Goal: Use online tool/utility: Utilize a website feature to perform a specific function

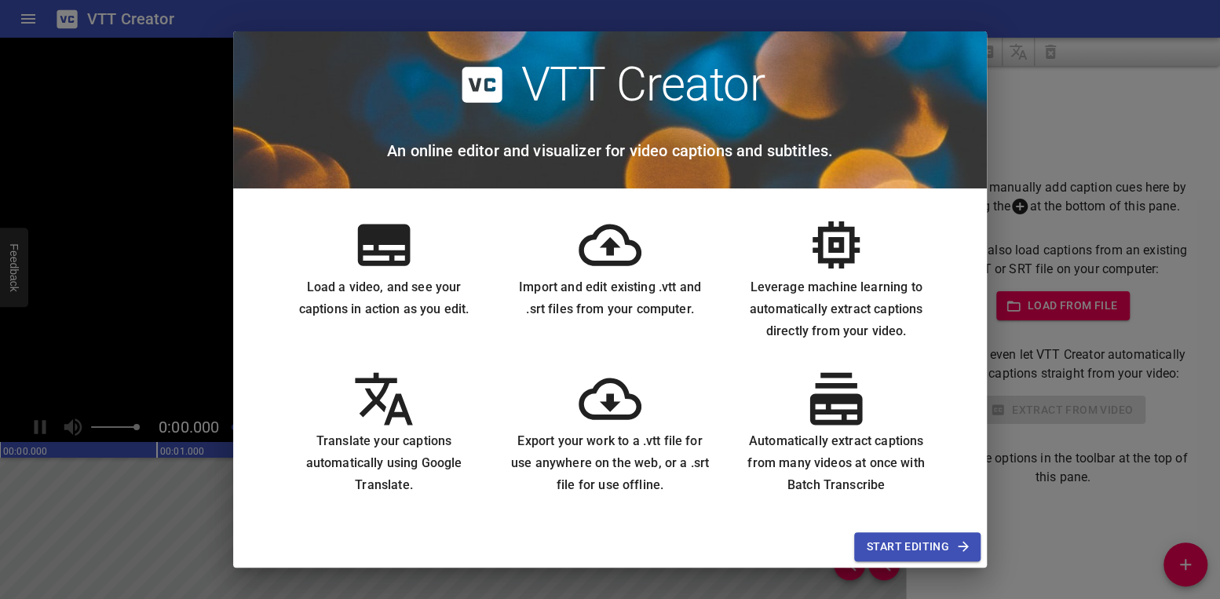
click at [898, 549] on span "Start Editing" at bounding box center [917, 547] width 101 height 20
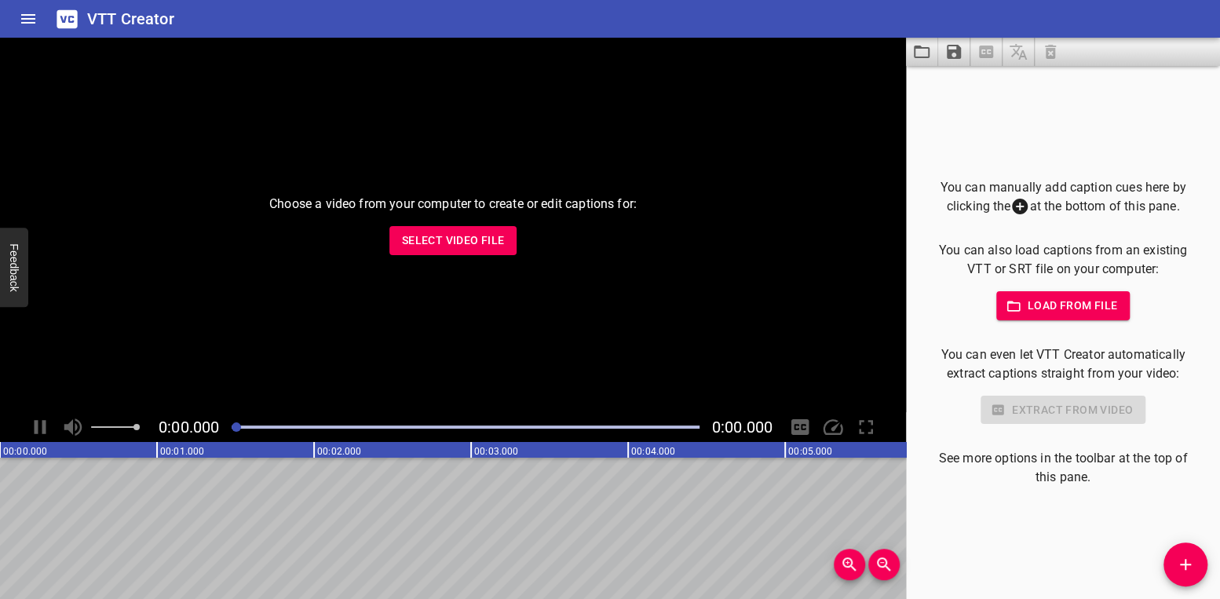
click at [459, 244] on span "Select Video File" at bounding box center [453, 241] width 103 height 20
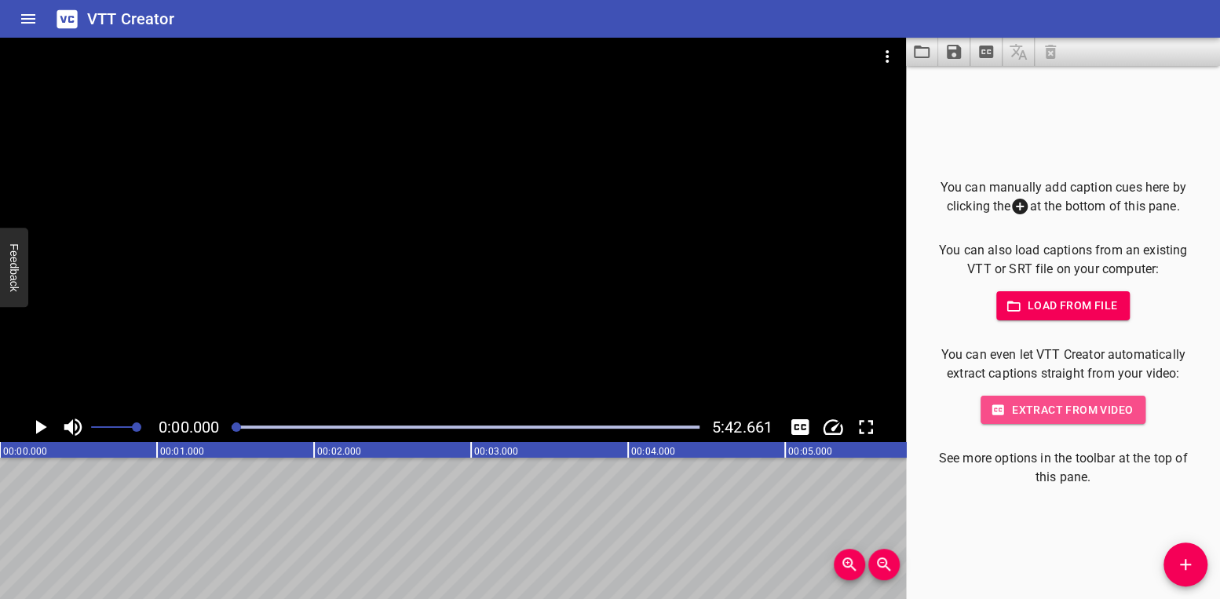
click at [1040, 420] on span "Extract from video" at bounding box center [1063, 410] width 140 height 20
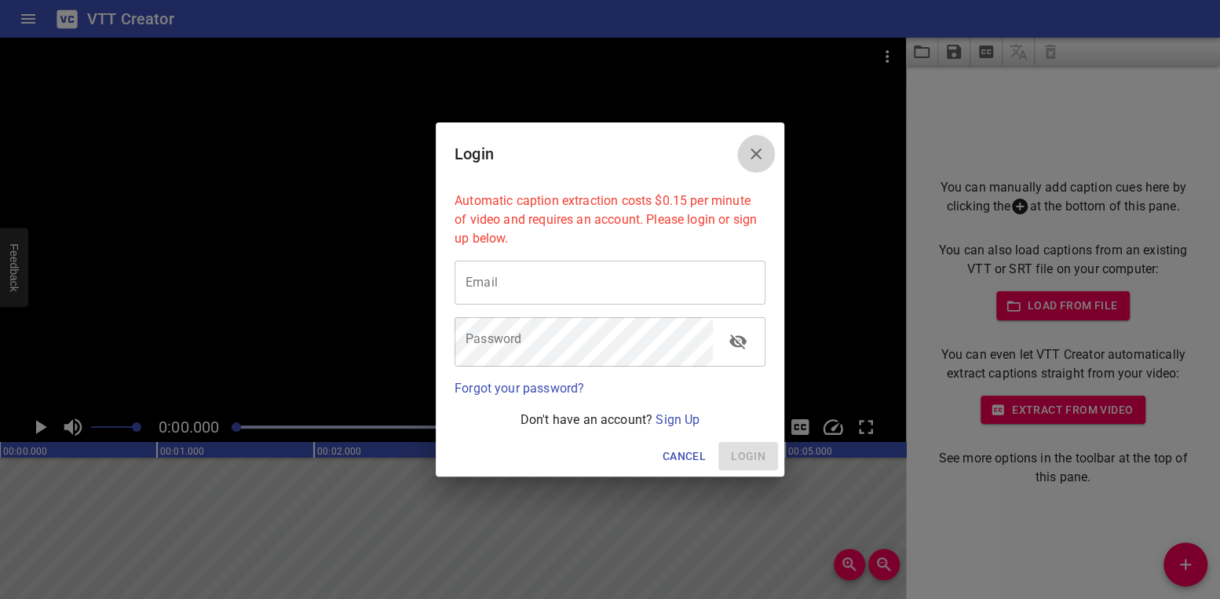
click at [755, 148] on icon "Close" at bounding box center [756, 153] width 11 height 11
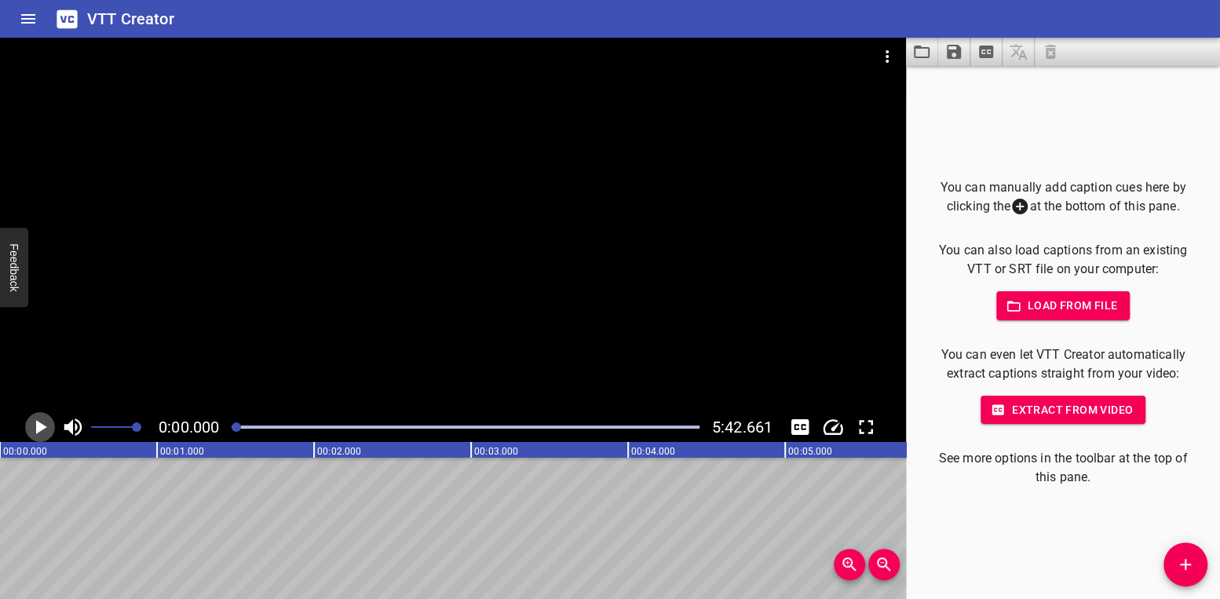
click at [43, 426] on icon "Play/Pause" at bounding box center [41, 427] width 11 height 14
click at [43, 426] on icon "Play/Pause" at bounding box center [41, 427] width 12 height 14
click at [38, 428] on icon "Play/Pause" at bounding box center [41, 427] width 11 height 14
click at [38, 428] on icon "Play/Pause" at bounding box center [40, 427] width 24 height 24
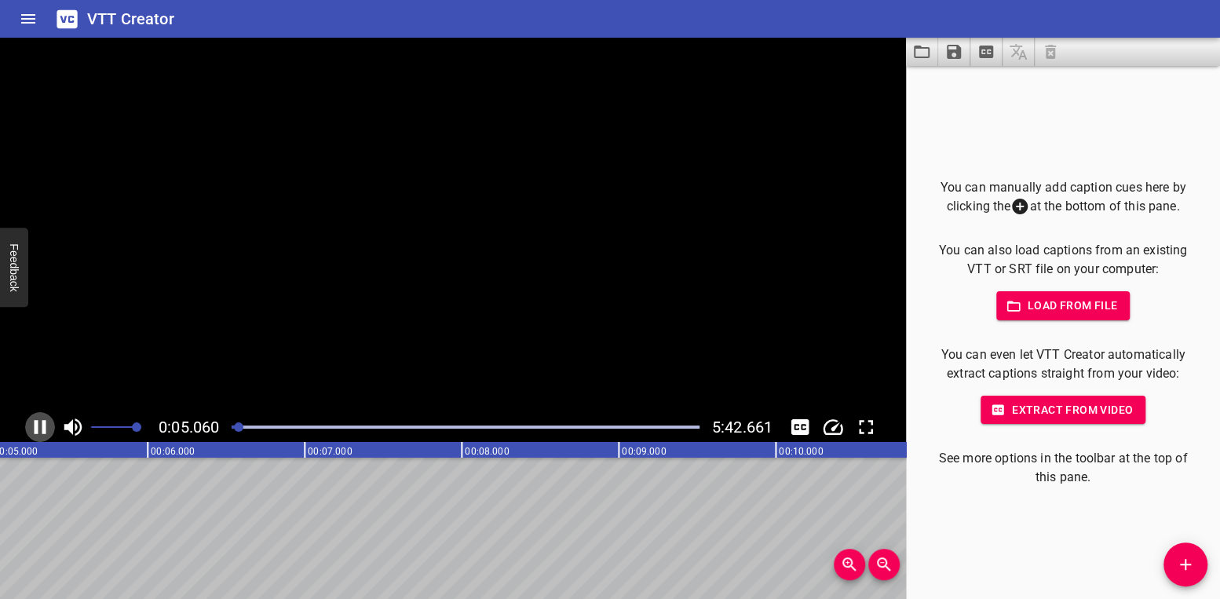
scroll to position [0, 829]
click at [1028, 199] on icon at bounding box center [1020, 207] width 16 height 16
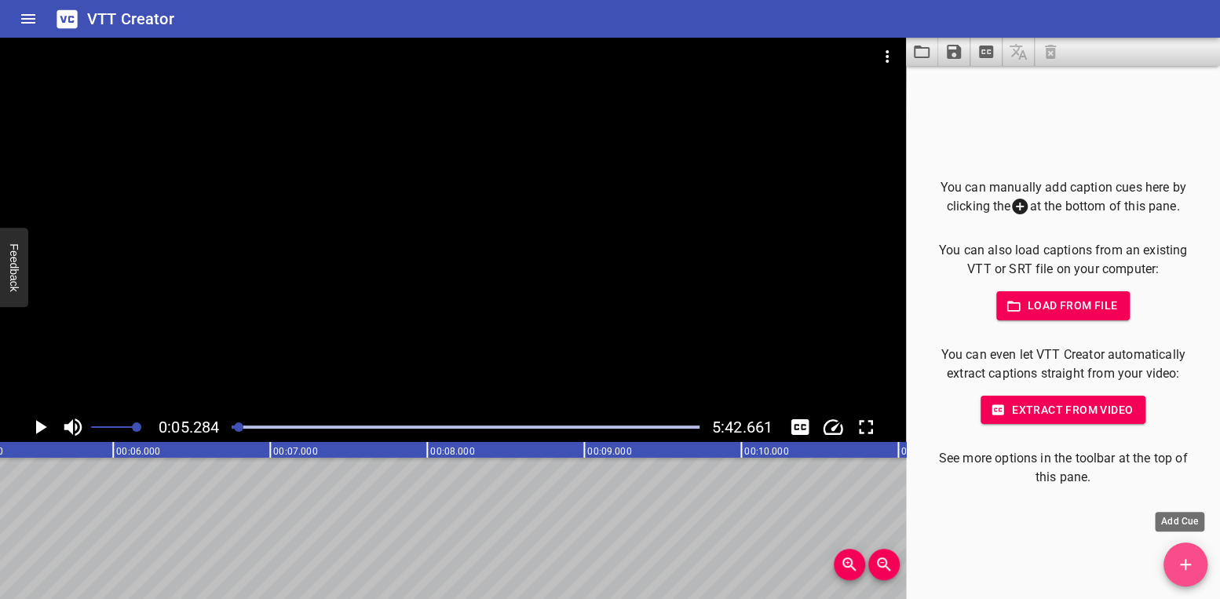
click at [1183, 566] on icon "Add Cue" at bounding box center [1185, 564] width 19 height 19
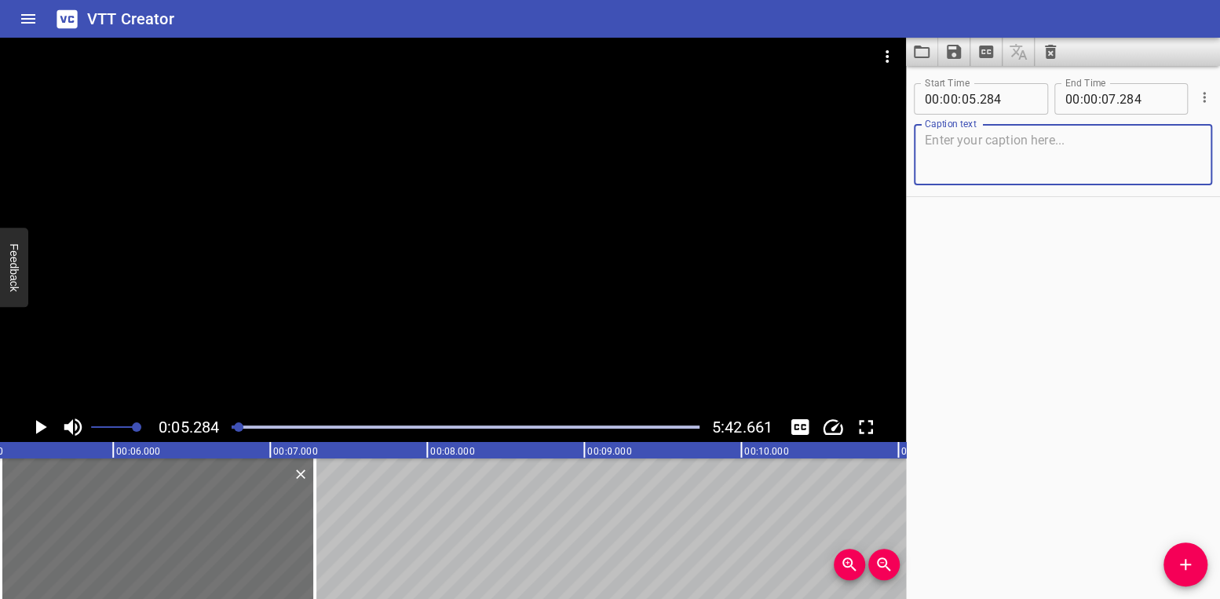
click at [961, 161] on textarea at bounding box center [1063, 155] width 276 height 45
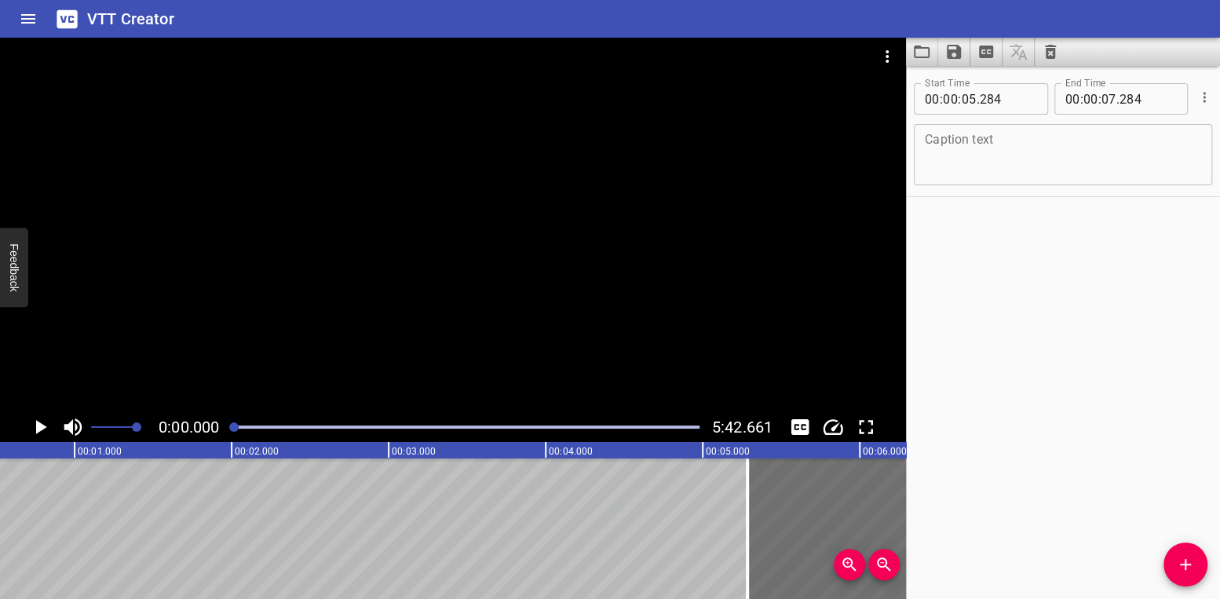
click at [236, 429] on div at bounding box center [233, 426] width 9 height 9
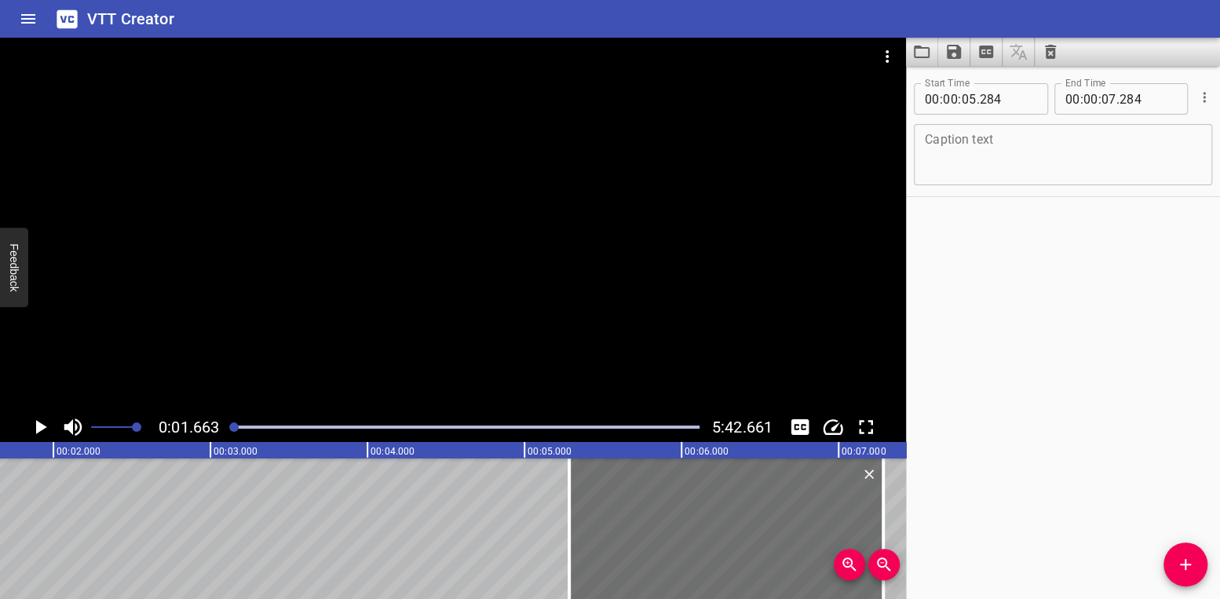
click at [46, 430] on icon "Play/Pause" at bounding box center [40, 427] width 24 height 24
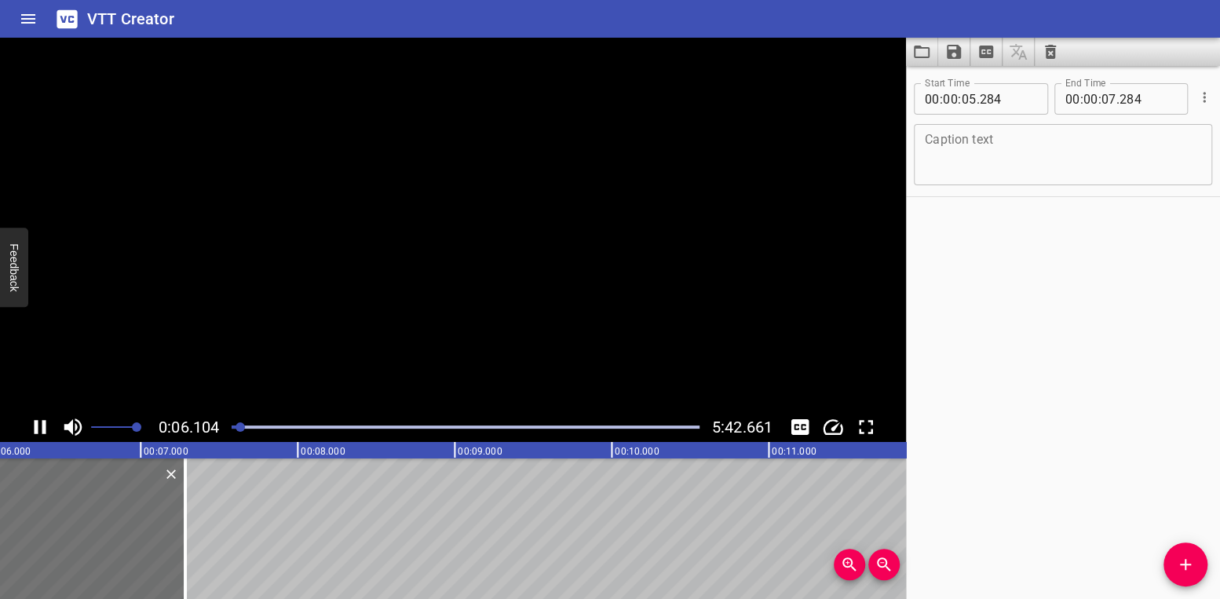
click at [46, 430] on icon "Play/Pause" at bounding box center [40, 427] width 24 height 24
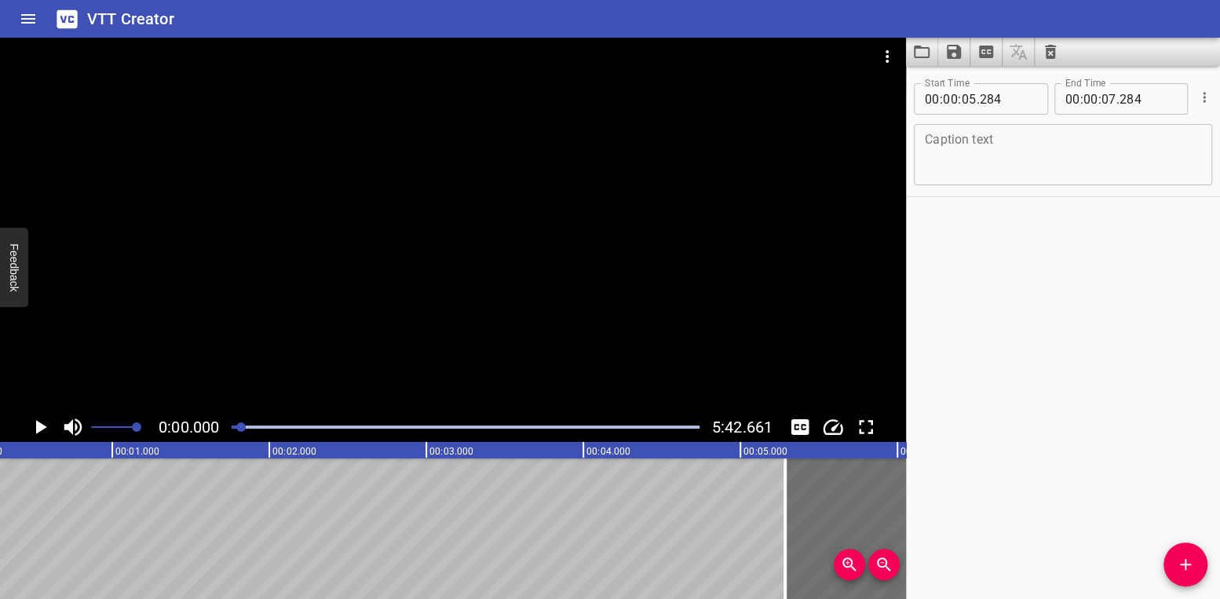
scroll to position [0, 0]
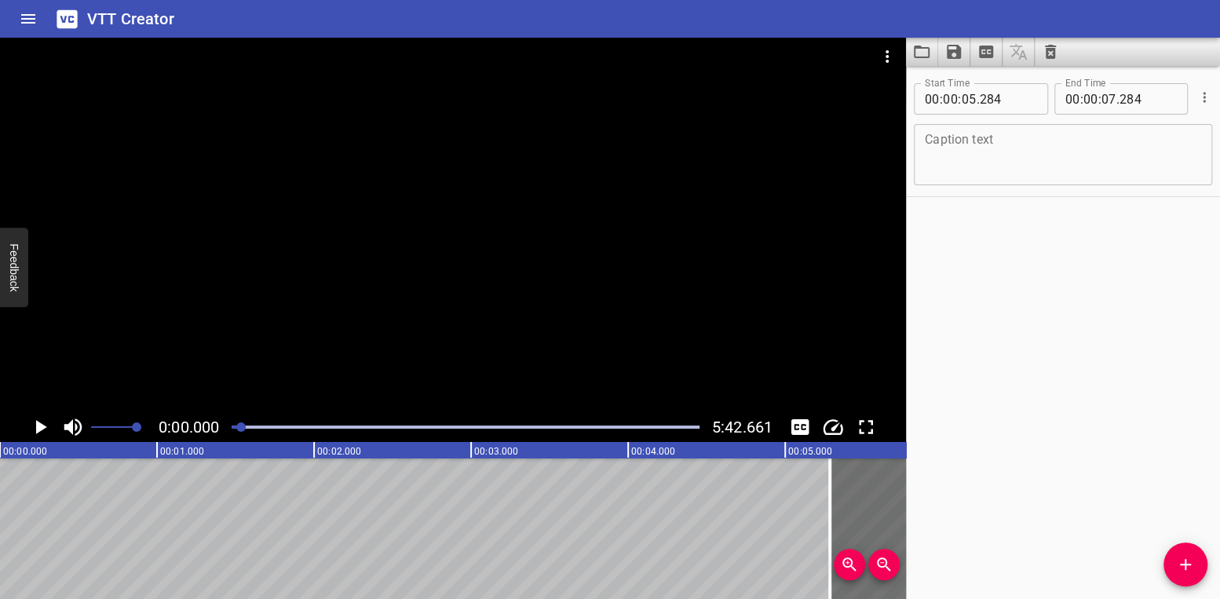
click at [243, 428] on div at bounding box center [240, 426] width 9 height 9
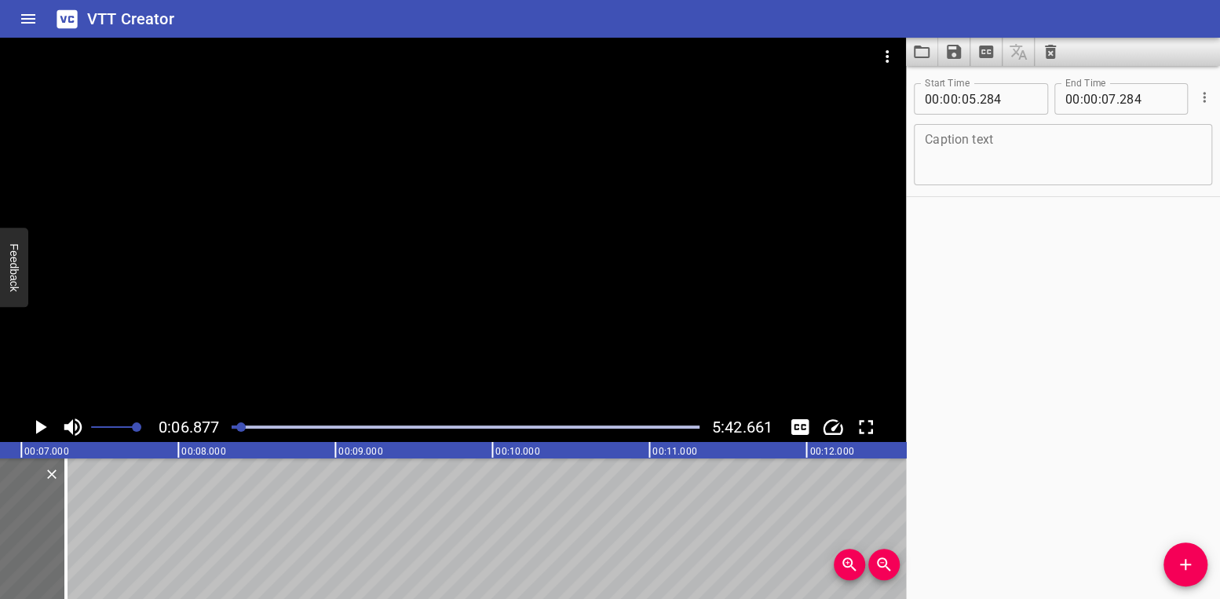
scroll to position [0, 1080]
paste textarea "Safety is everyone’s responsibility. Under OSHA’s General Duty Clause, every em…"
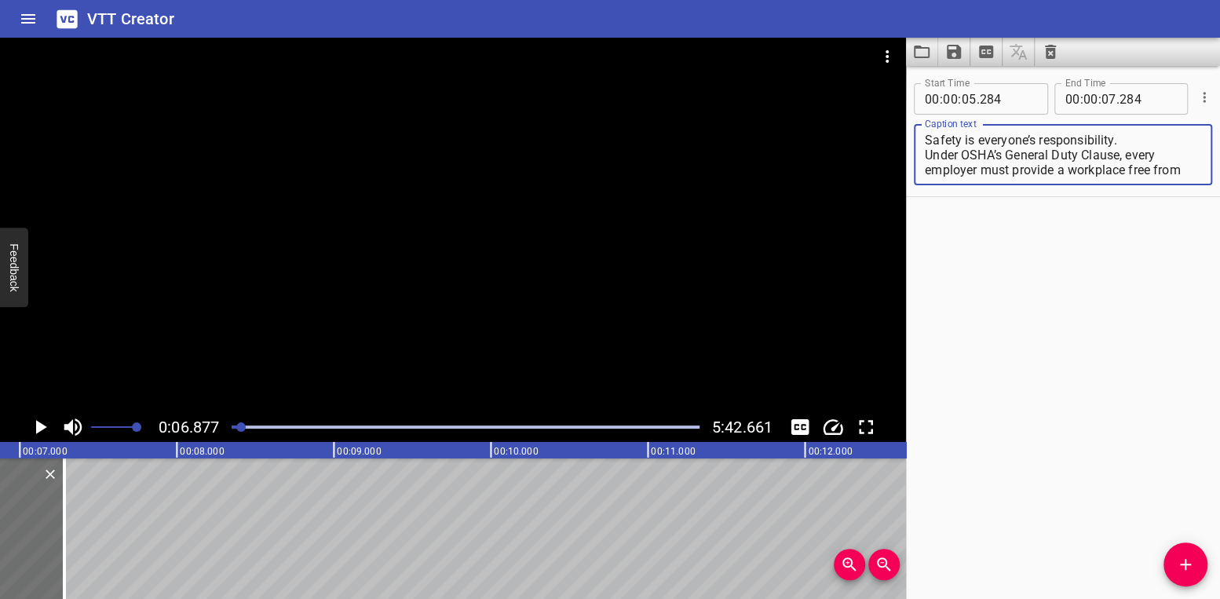
scroll to position [82, 0]
type textarea "Safety is everyone’s responsibility. Under OSHA’s General Duty Clause, every em…"
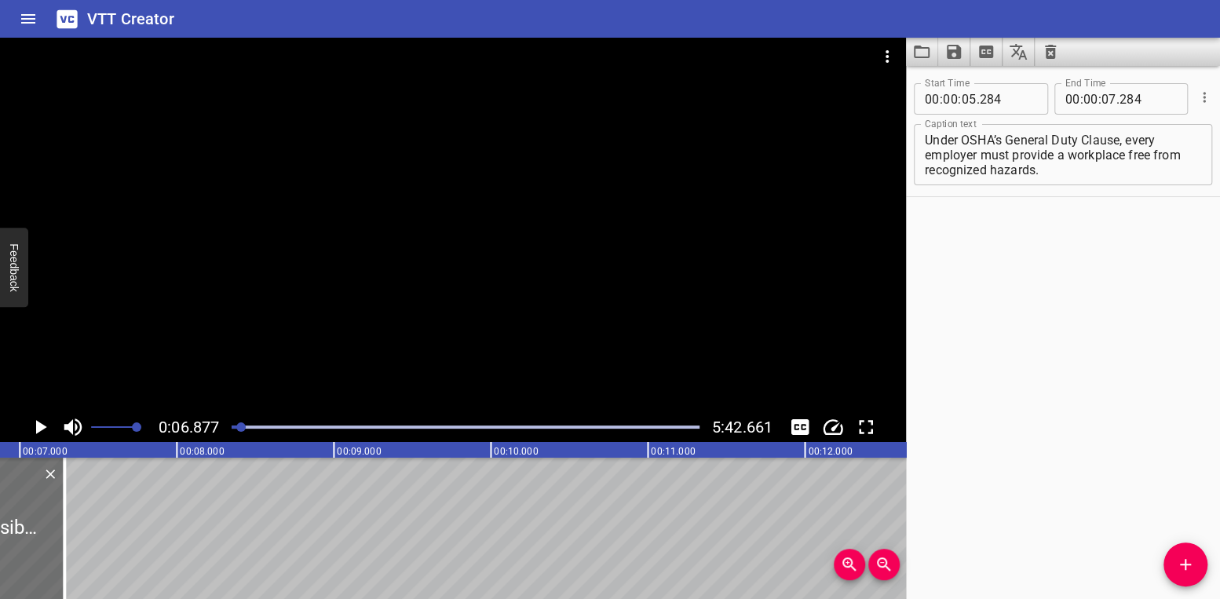
click at [1072, 408] on div "Start Time 00 : 00 : 05 . 284 Start Time End Time 00 : 00 : 07 . 284 End Time C…" at bounding box center [1063, 332] width 314 height 533
click at [41, 430] on icon "Play/Pause" at bounding box center [40, 427] width 24 height 24
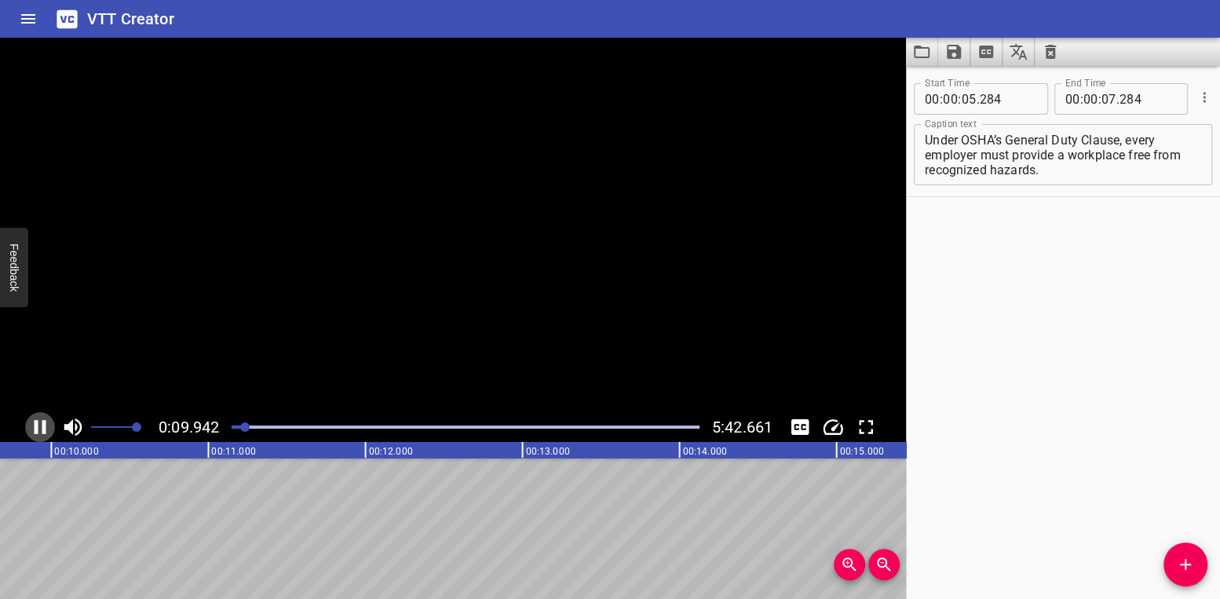
click at [41, 430] on icon "Play/Pause" at bounding box center [40, 427] width 24 height 24
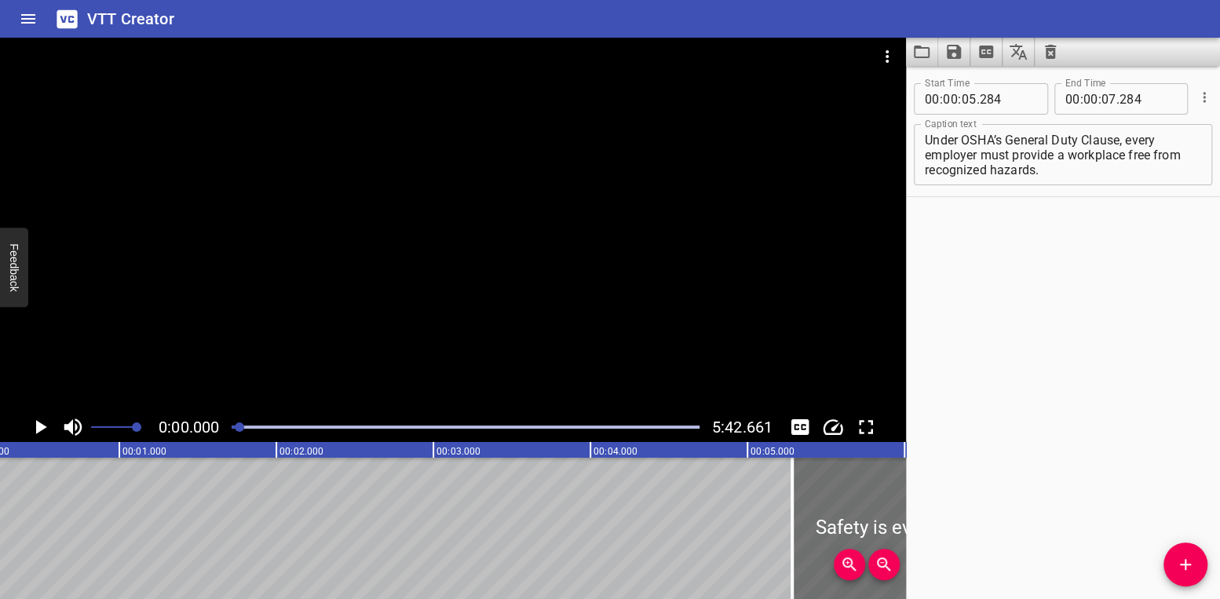
scroll to position [0, 0]
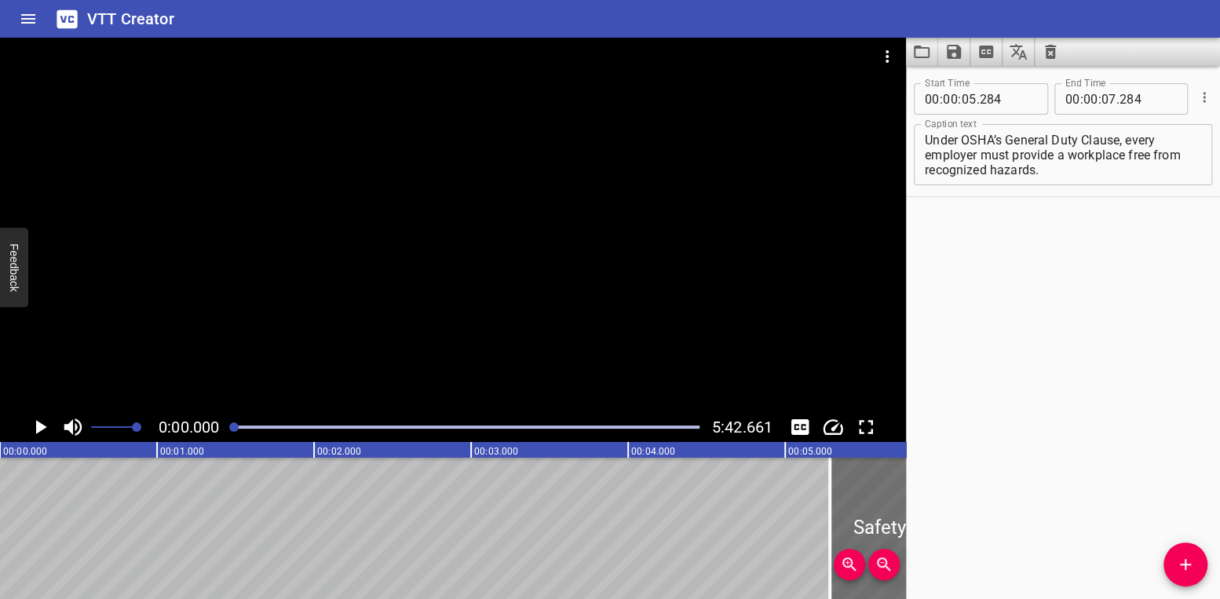
drag, startPoint x: 246, startPoint y: 426, endPoint x: 236, endPoint y: 425, distance: 10.2
click at [236, 425] on div at bounding box center [233, 426] width 9 height 9
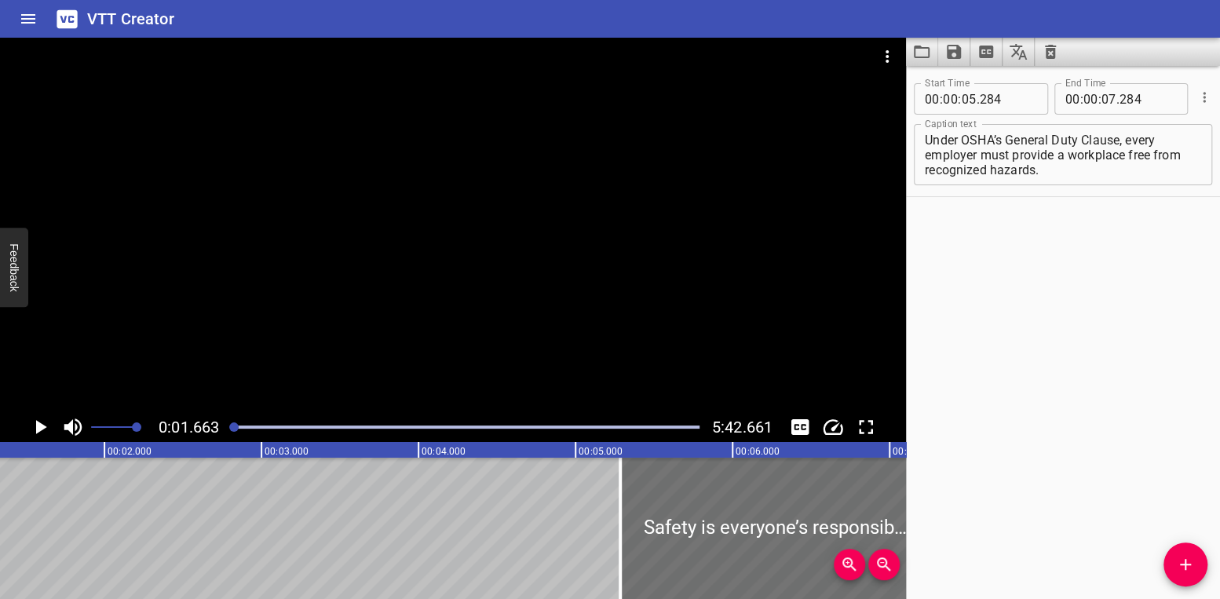
scroll to position [0, 261]
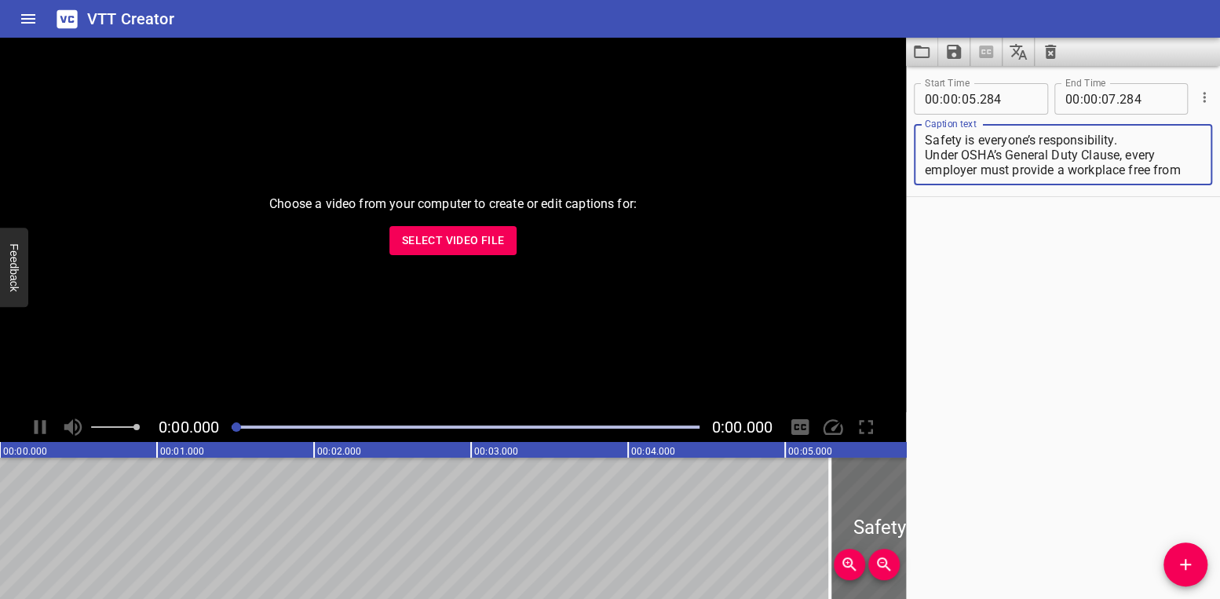
click at [486, 249] on span "Select Video File" at bounding box center [453, 241] width 103 height 20
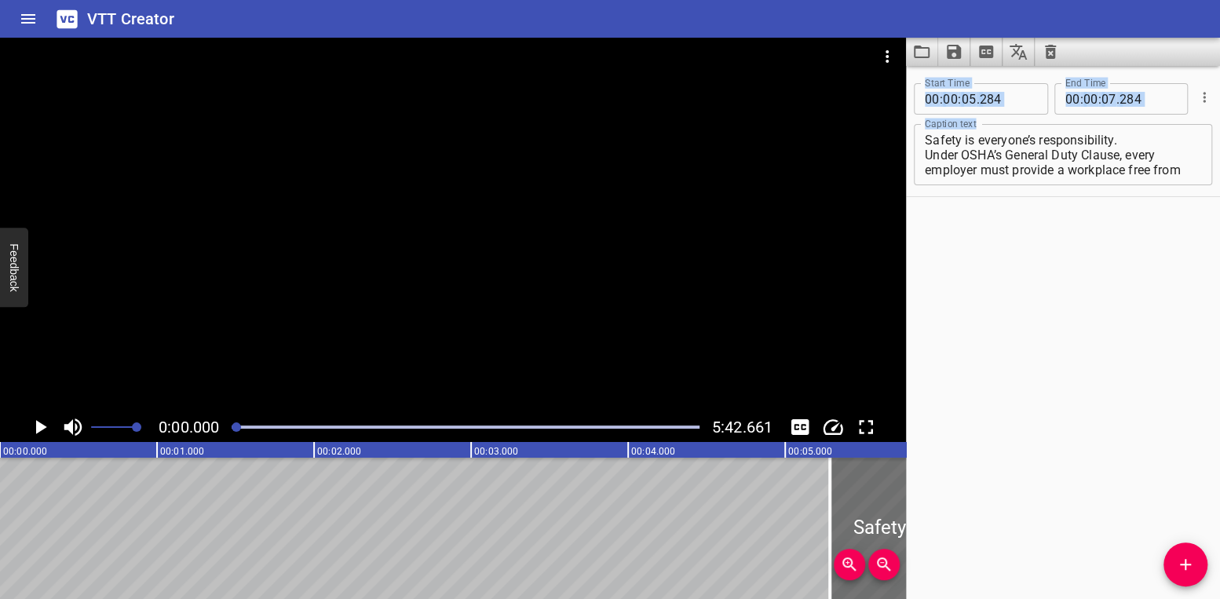
drag, startPoint x: 919, startPoint y: 155, endPoint x: 1207, endPoint y: 246, distance: 302.3
click at [1207, 246] on div "Start Time 00 : 00 : 05 . 284 Start Time End Time 00 : 00 : 07 . 284 End Time C…" at bounding box center [1063, 332] width 314 height 533
click at [1137, 177] on textarea "Safety is everyone’s responsibility. Under OSHA’s General Duty Clause, every em…" at bounding box center [1063, 155] width 276 height 45
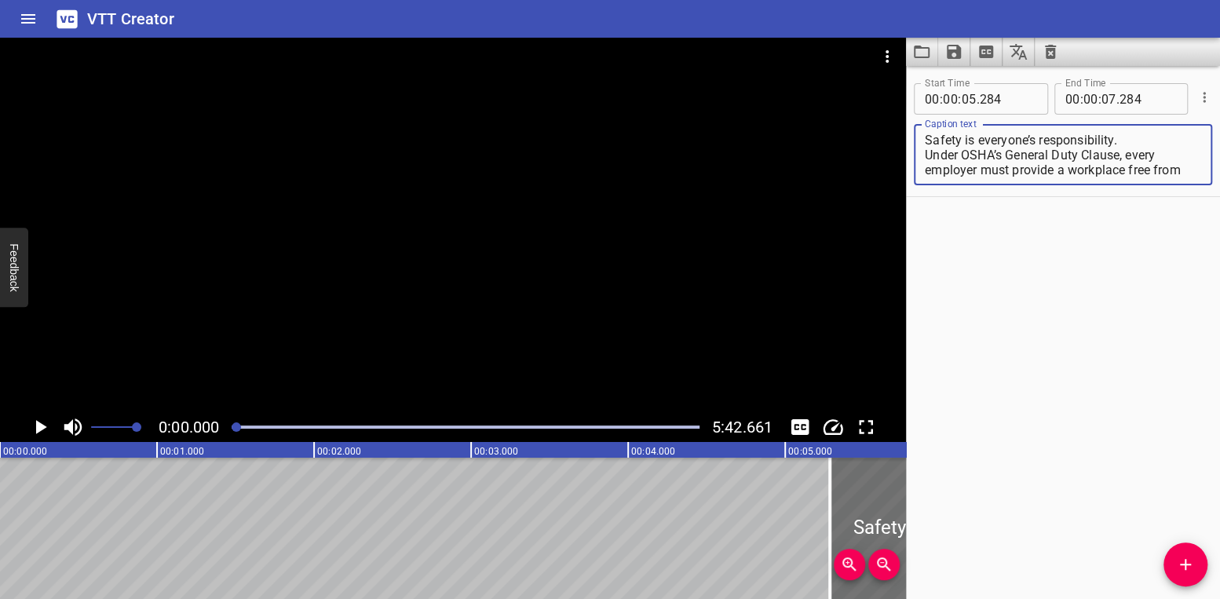
drag, startPoint x: 1123, startPoint y: 188, endPoint x: 867, endPoint y: 123, distance: 264.2
click at [867, 123] on main "0:00.000 5:42.661 00:00.000 00:01.000 00:02.000 00:03.000 00:04.000 00:05.000 0…" at bounding box center [610, 318] width 1220 height 561
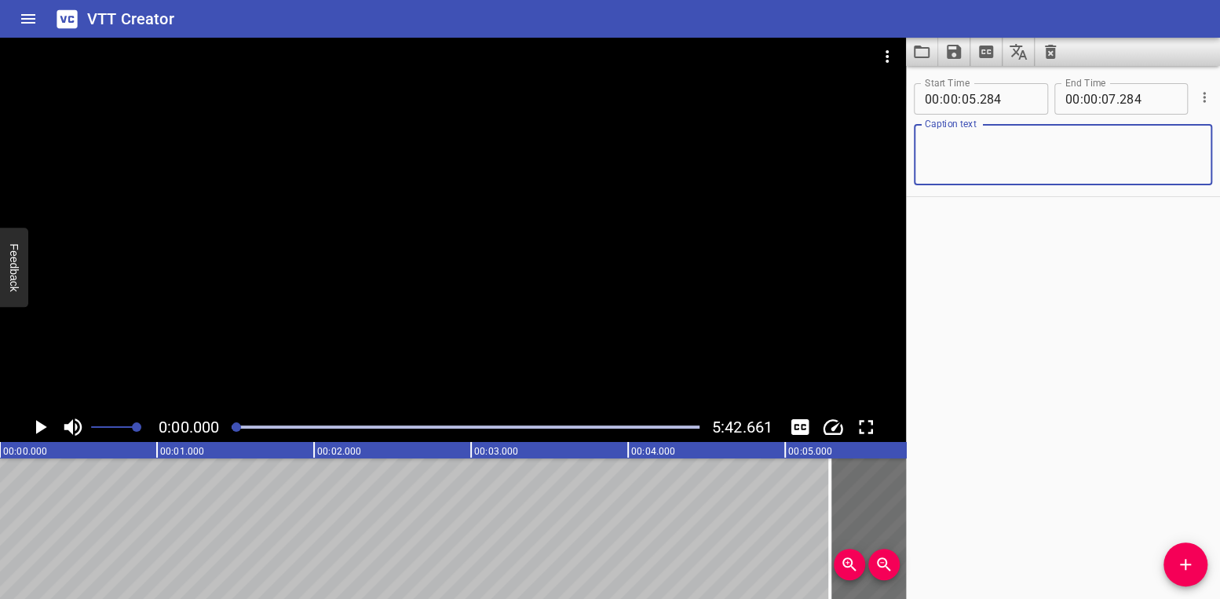
click at [1082, 324] on div "Start Time 00 : 00 : 05 . 284 Start Time End Time 00 : 00 : 07 . 284 End Time C…" at bounding box center [1063, 332] width 314 height 533
click at [927, 144] on div "Caption text" at bounding box center [1063, 154] width 298 height 61
drag, startPoint x: 927, startPoint y: 144, endPoint x: 1176, endPoint y: 161, distance: 249.5
click at [1176, 161] on textarea at bounding box center [1063, 155] width 276 height 45
paste textarea "“Safety is everyone’s responsibility.” “Under OSHA’s General Duty Clause, every…"
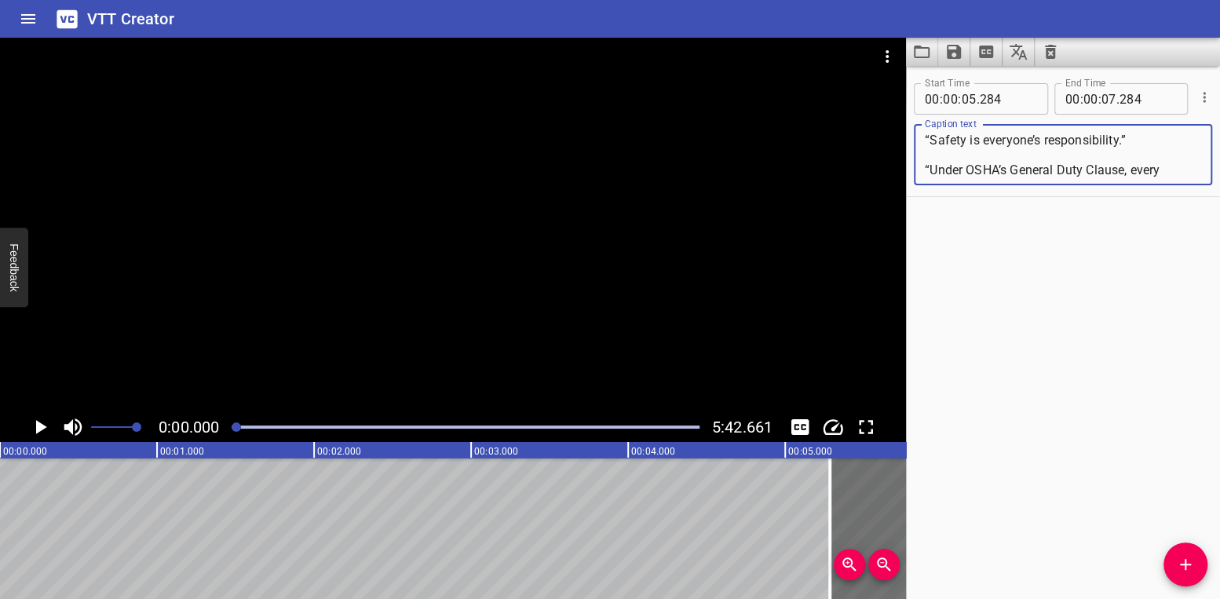
scroll to position [451, 0]
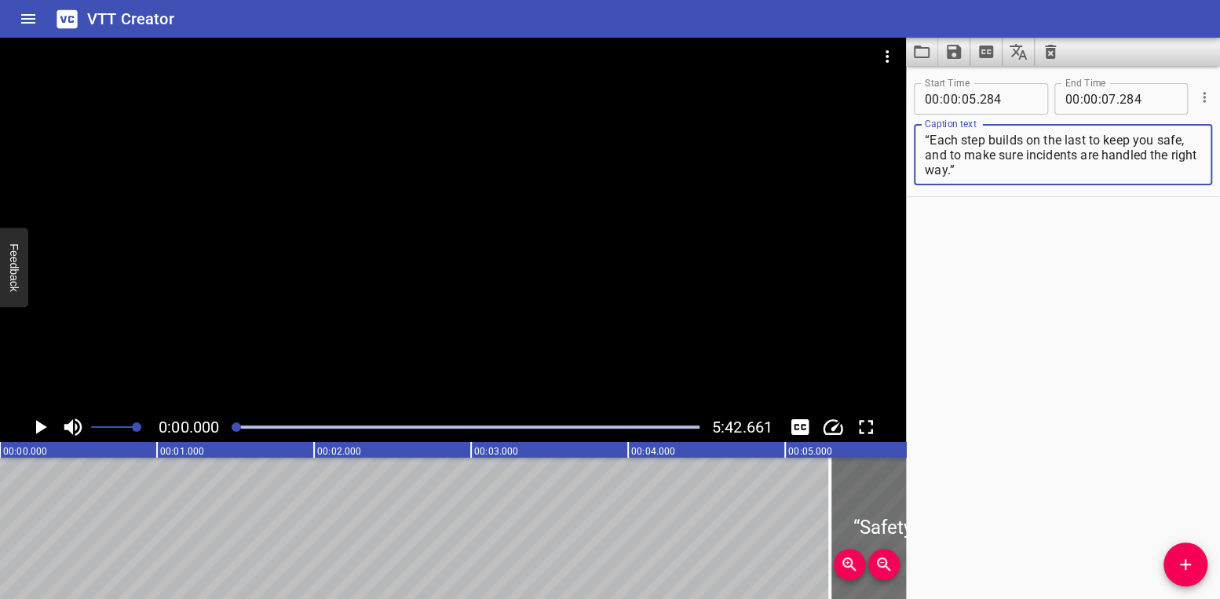
type textarea "“Safety is everyone’s responsibility.” “Under OSHA’s General Duty Clause, every…"
click at [1064, 311] on div "Start Time 00 : 00 : 05 . 284 Start Time End Time 00 : 00 : 07 . 284 End Time C…" at bounding box center [1063, 332] width 314 height 533
drag, startPoint x: 949, startPoint y: 182, endPoint x: 887, endPoint y: 100, distance: 103.2
click at [887, 100] on main "0:00.000 5:42.661 00:00.000 00:01.000 00:02.000 00:03.000 00:04.000 00:05.000 0…" at bounding box center [610, 318] width 1220 height 561
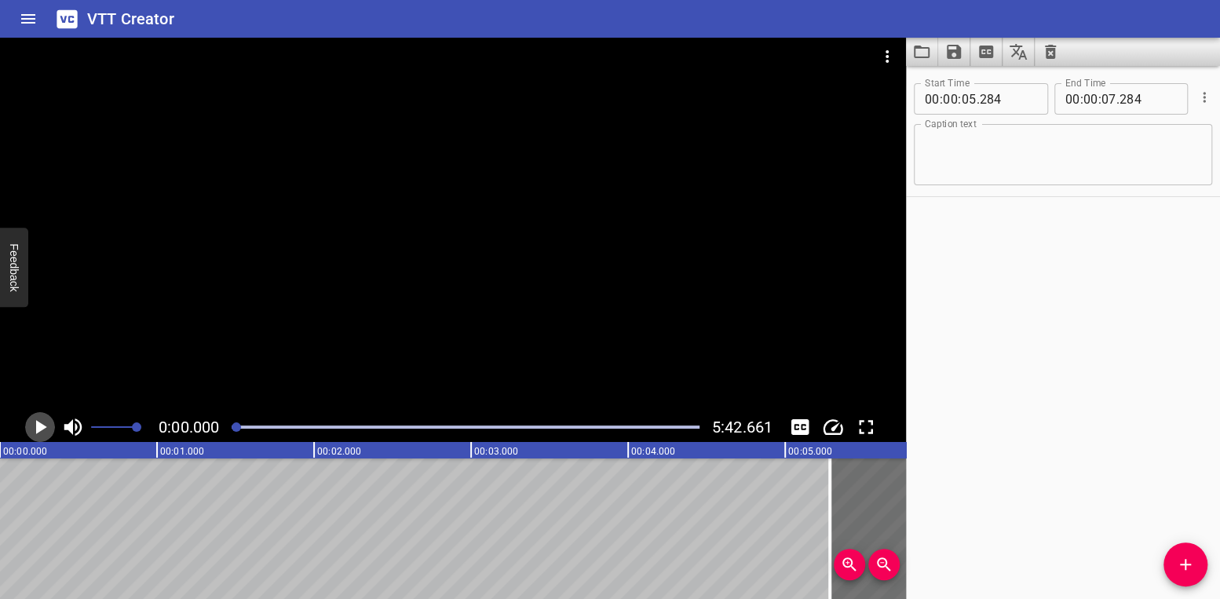
click at [38, 428] on icon "Play/Pause" at bounding box center [41, 427] width 11 height 14
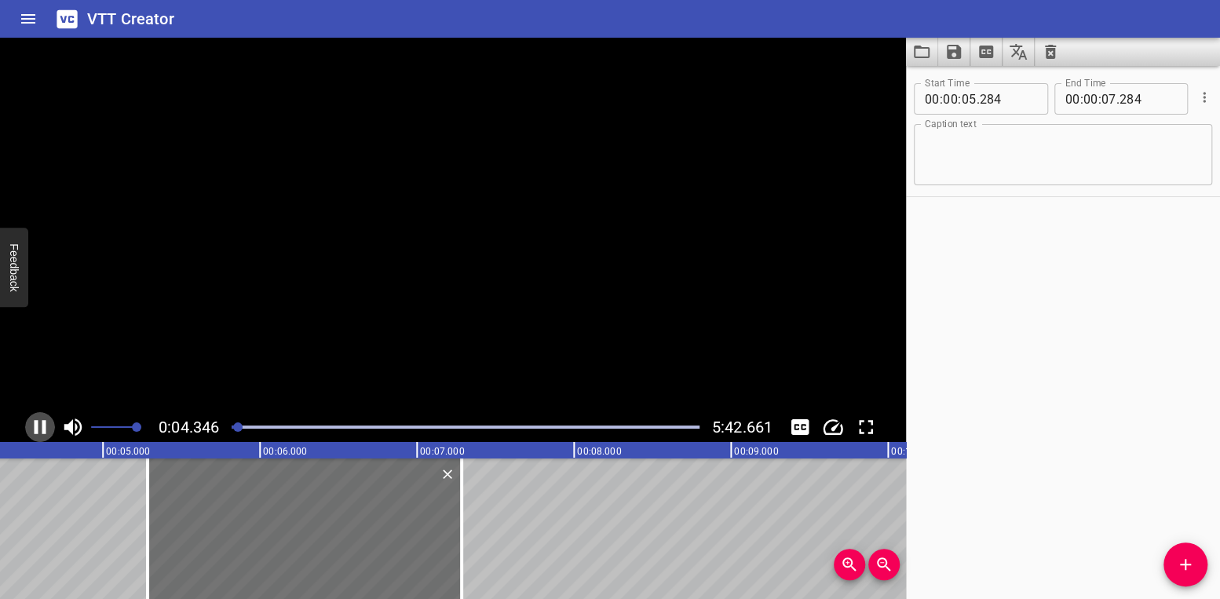
click at [38, 428] on icon "Play/Pause" at bounding box center [41, 427] width 12 height 14
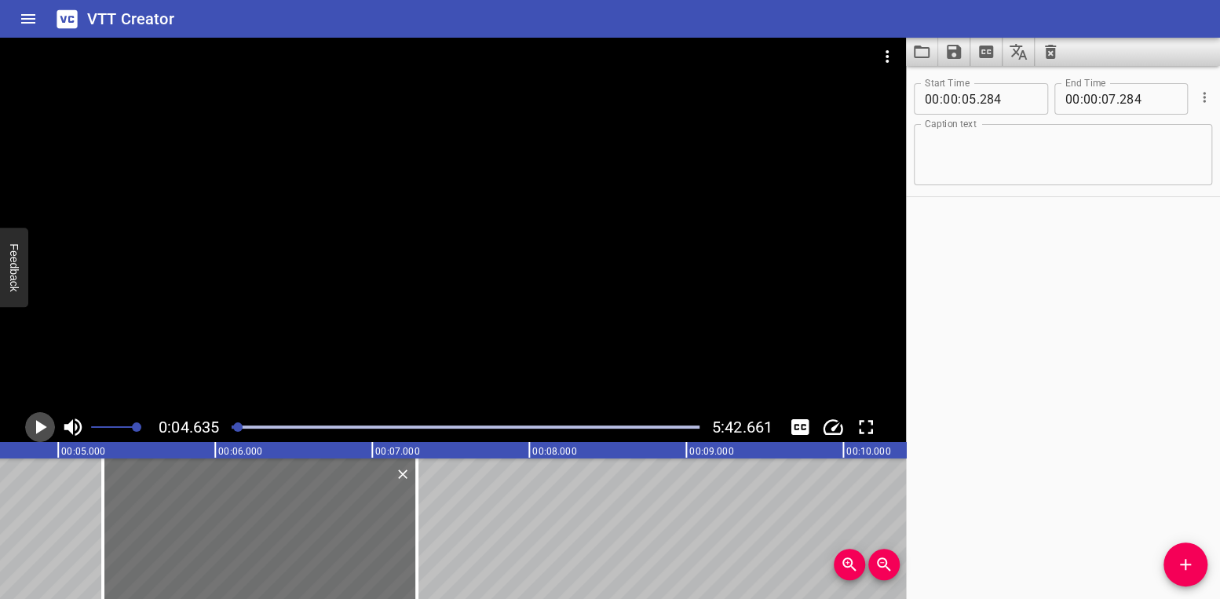
click at [38, 428] on icon "Play/Pause" at bounding box center [41, 427] width 11 height 14
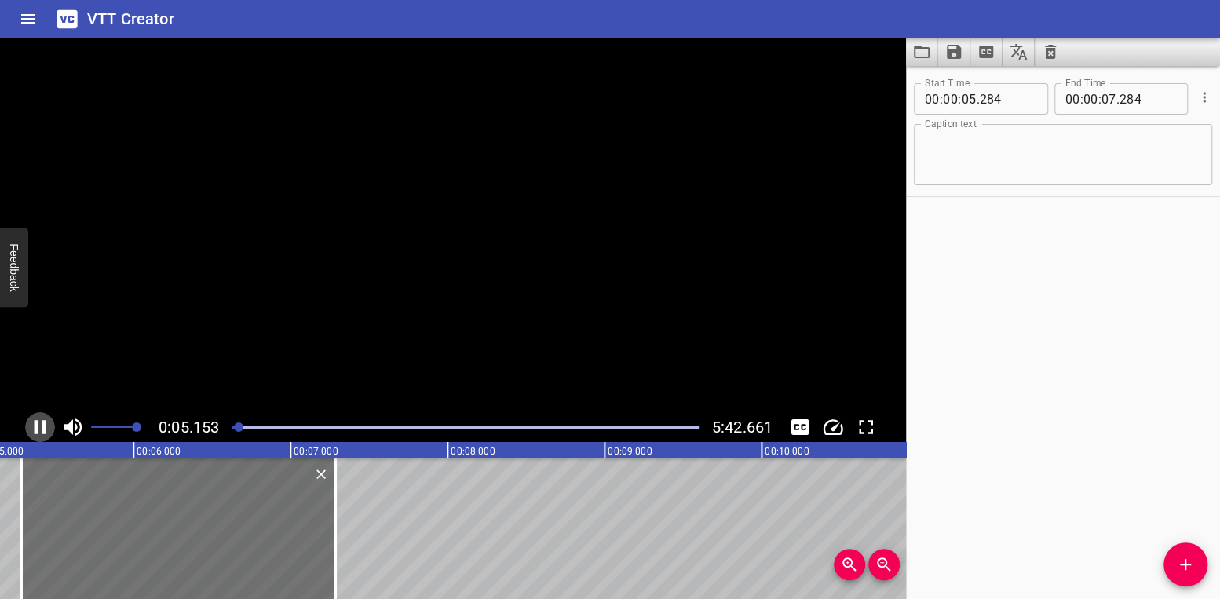
click at [38, 428] on icon "Play/Pause" at bounding box center [41, 427] width 12 height 14
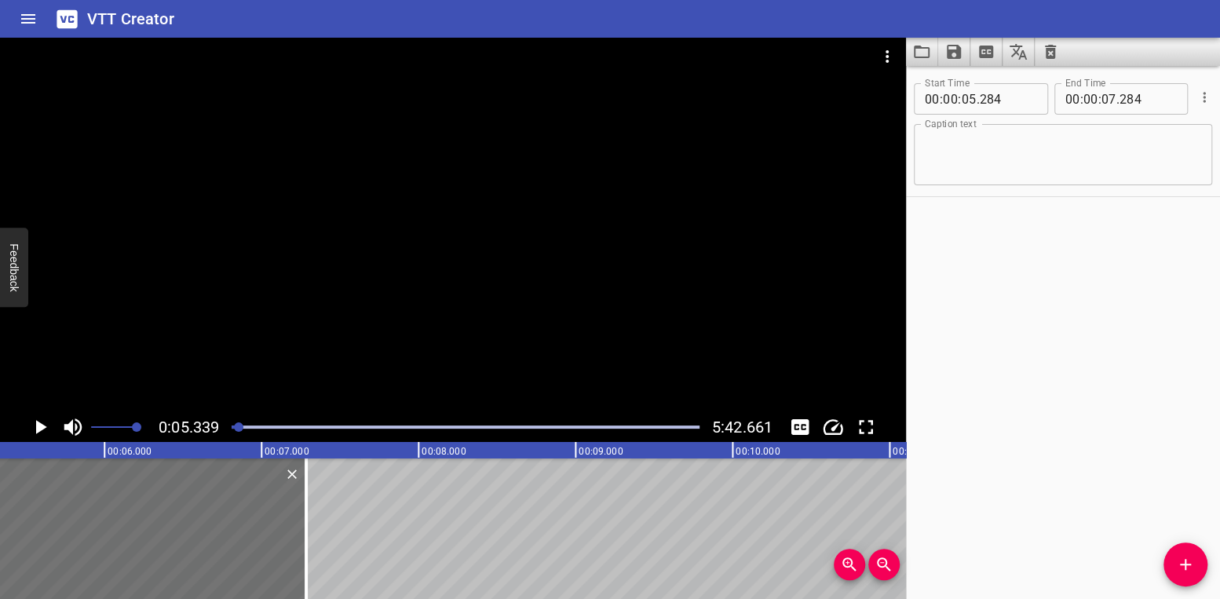
drag, startPoint x: 968, startPoint y: 140, endPoint x: 945, endPoint y: 174, distance: 41.4
click at [945, 174] on textarea at bounding box center [1063, 155] width 276 height 45
paste textarea "“Safety is everyone’s responsibility.” “Under OSHA’s General Duty Clause, every…"
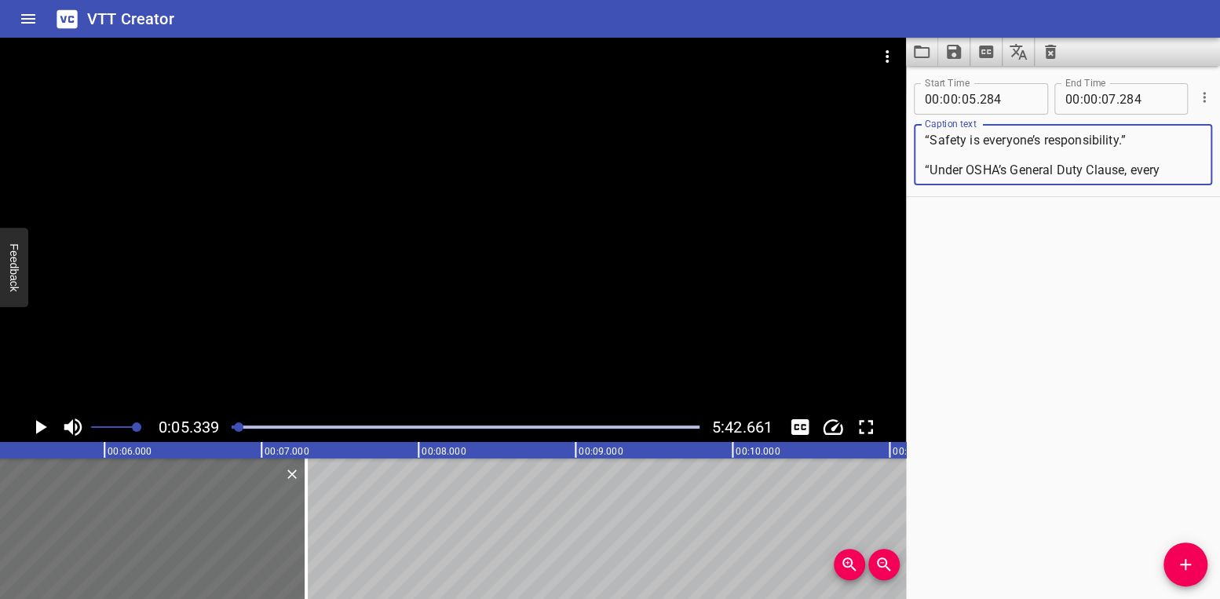
scroll to position [471, 0]
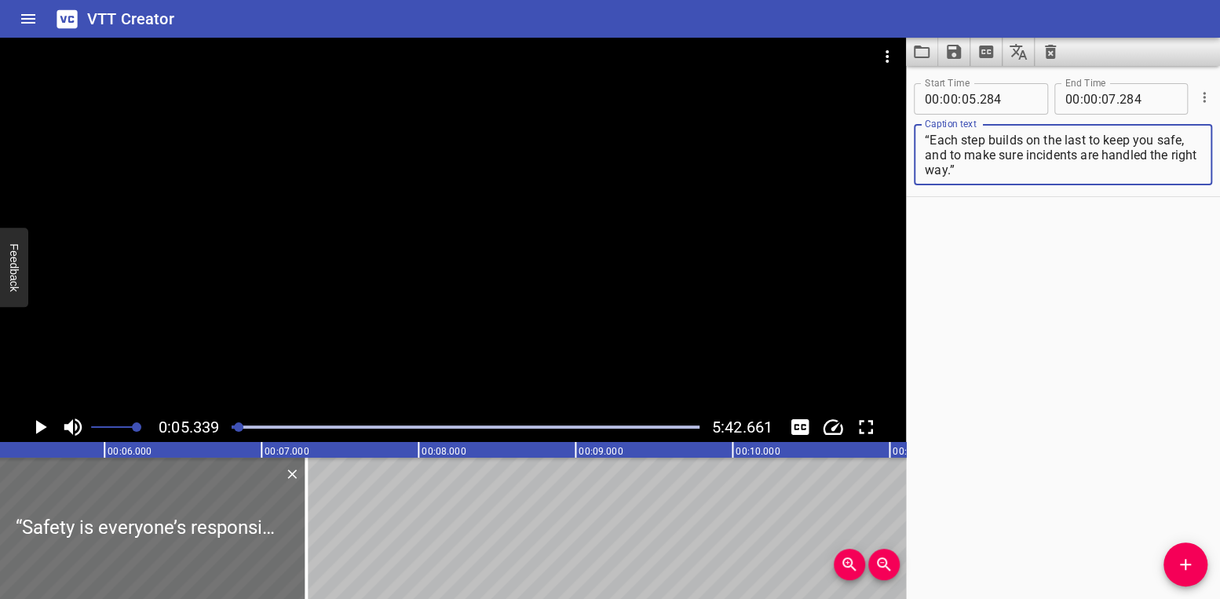
type textarea "“Safety is everyone’s responsibility.” “Under OSHA’s General Duty Clause, every…"
click at [1103, 346] on div "Start Time 00 : 00 : 05 . 284 Start Time End Time 00 : 00 : 07 . 284 End Time C…" at bounding box center [1063, 332] width 314 height 533
click at [38, 427] on icon "Play/Pause" at bounding box center [41, 427] width 11 height 14
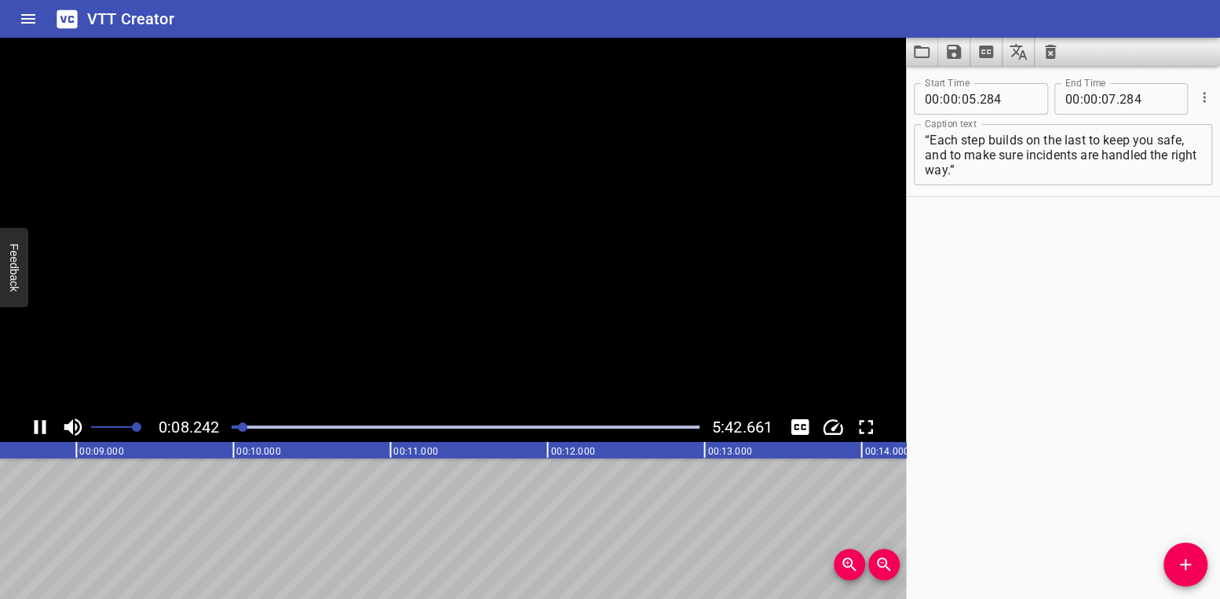
click at [38, 427] on icon "Play/Pause" at bounding box center [40, 427] width 24 height 24
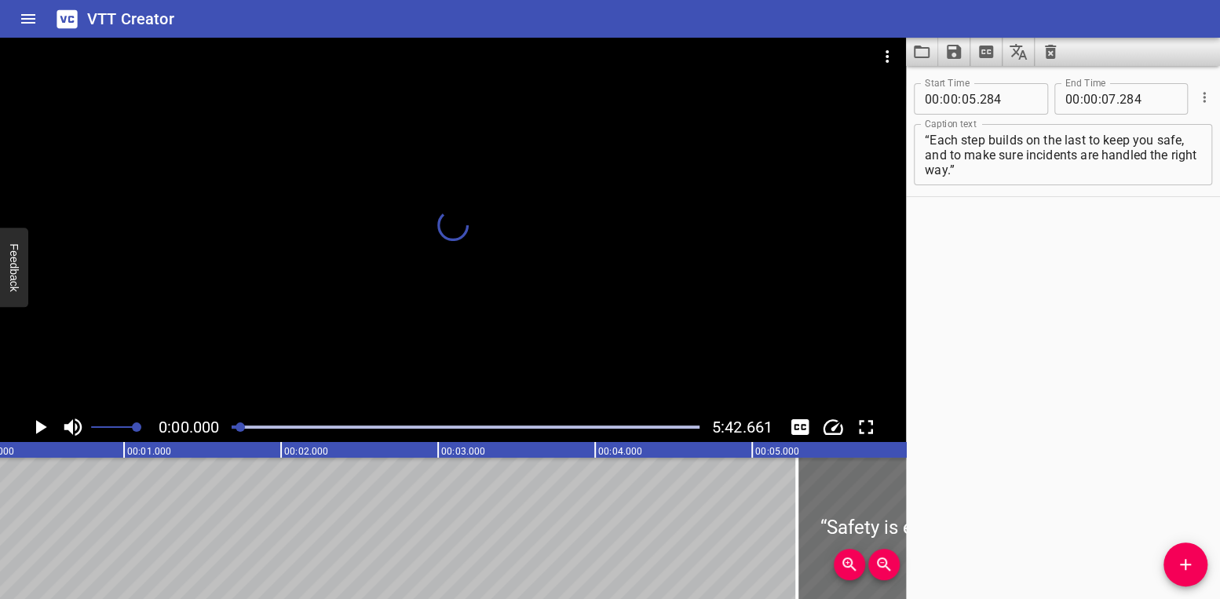
scroll to position [0, 0]
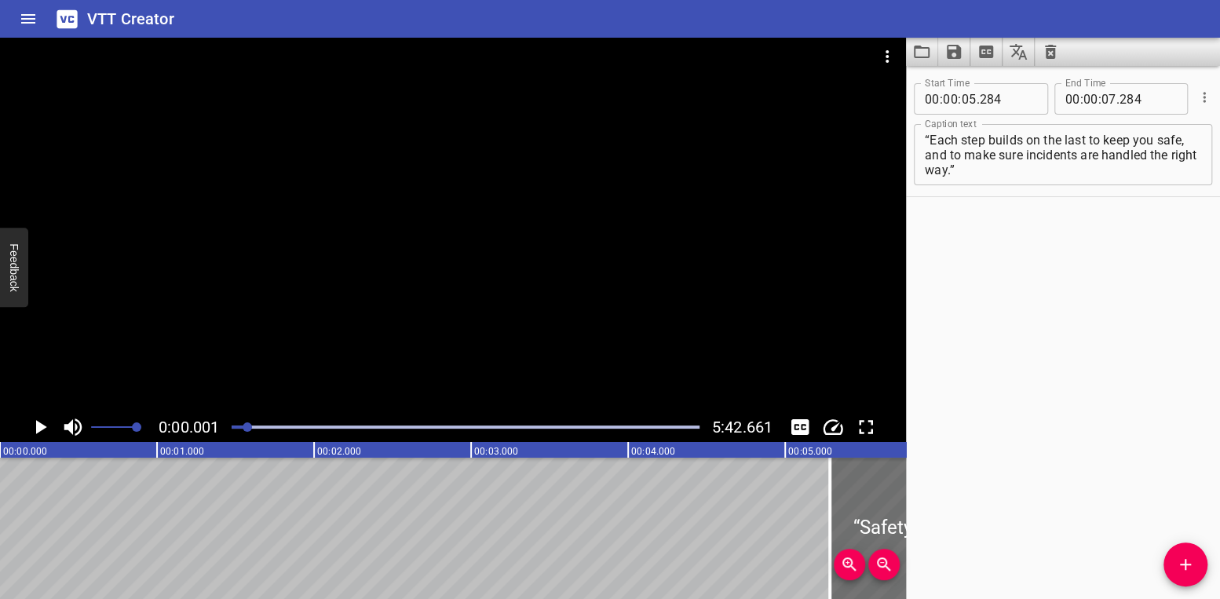
click at [249, 430] on div at bounding box center [247, 426] width 9 height 9
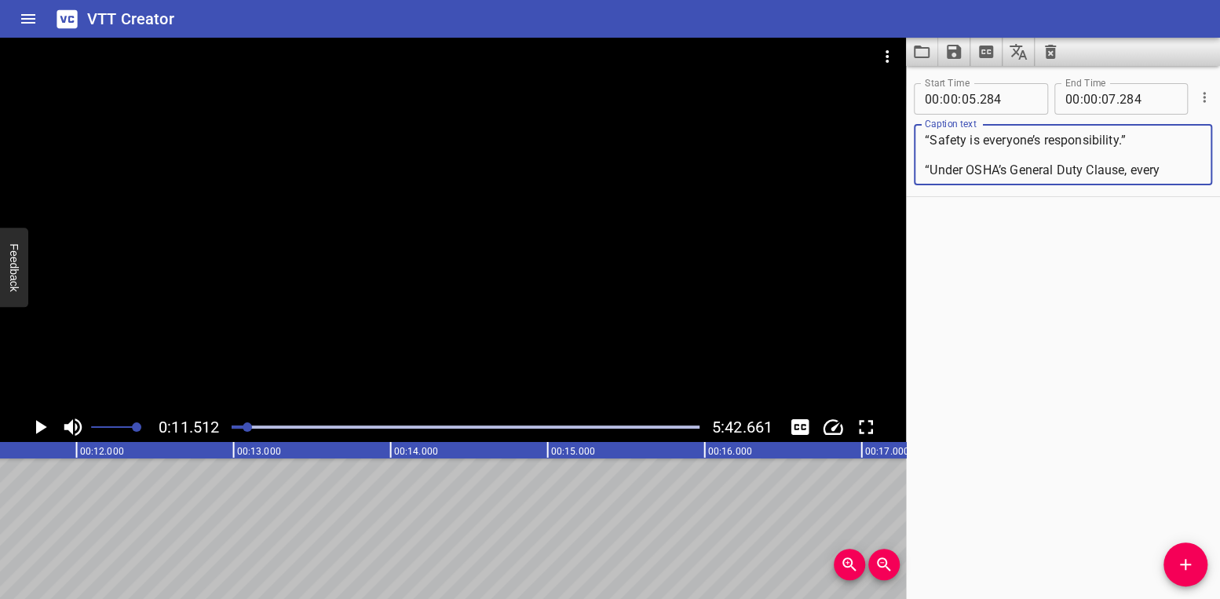
drag, startPoint x: 982, startPoint y: 196, endPoint x: 887, endPoint y: 111, distance: 127.9
click at [887, 111] on main "0:11.512 5:42.661 00:00.000 00:01.000 00:02.000 00:03.000 00:04.000 00:05.000 0…" at bounding box center [610, 318] width 1220 height 561
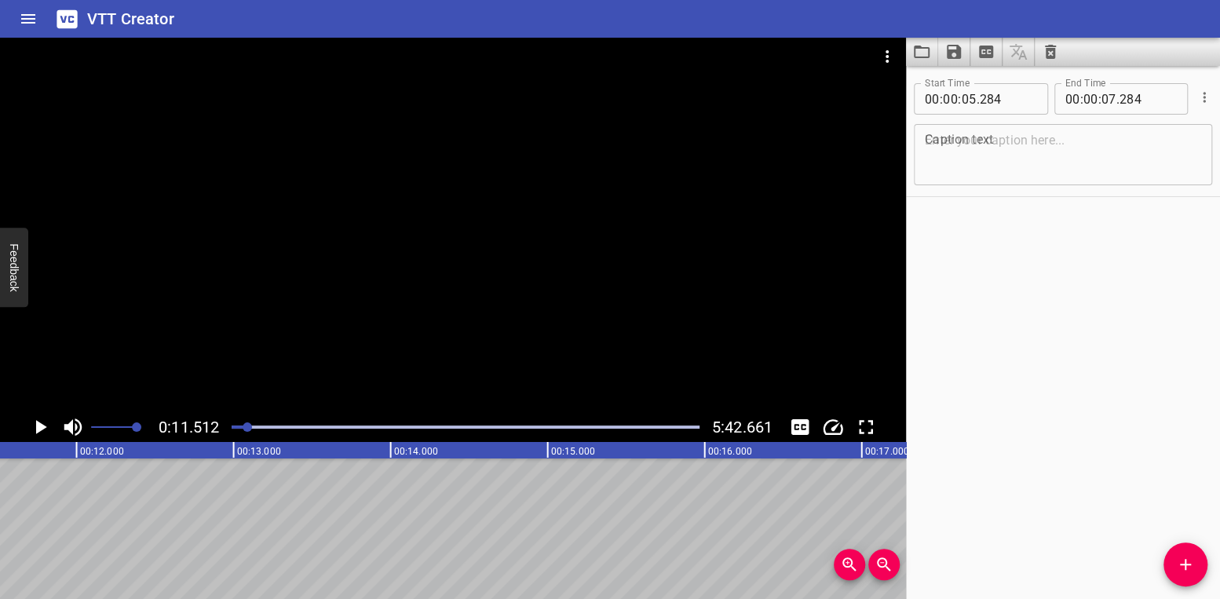
click at [1158, 353] on div "Start Time 00 : 00 : 05 . 284 Start Time End Time 00 : 00 : 07 . 284 End Time C…" at bounding box center [1063, 332] width 314 height 533
click at [41, 426] on icon "Play/Pause" at bounding box center [41, 427] width 11 height 14
click at [41, 426] on icon "Play/Pause" at bounding box center [40, 427] width 24 height 24
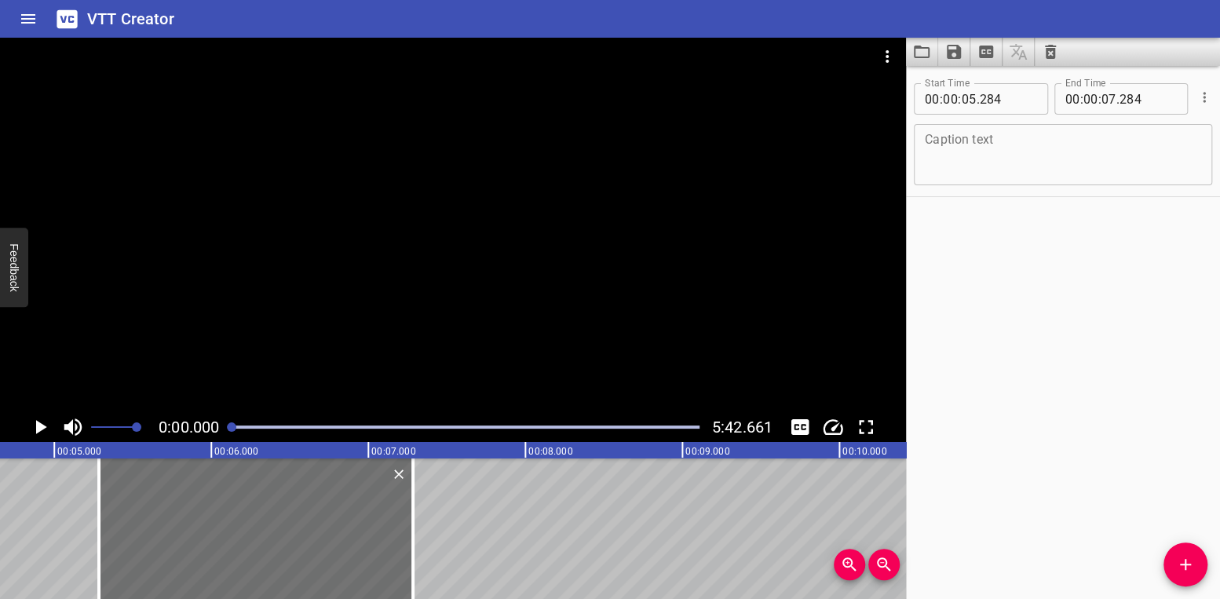
scroll to position [0, 71]
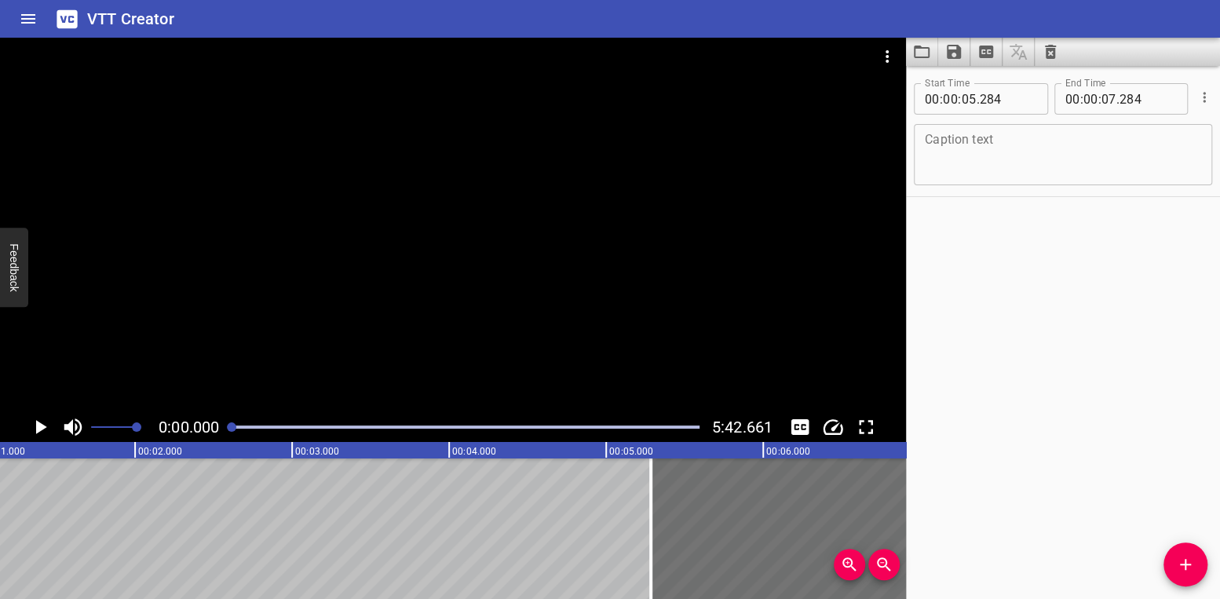
click at [225, 423] on div at bounding box center [465, 427] width 487 height 22
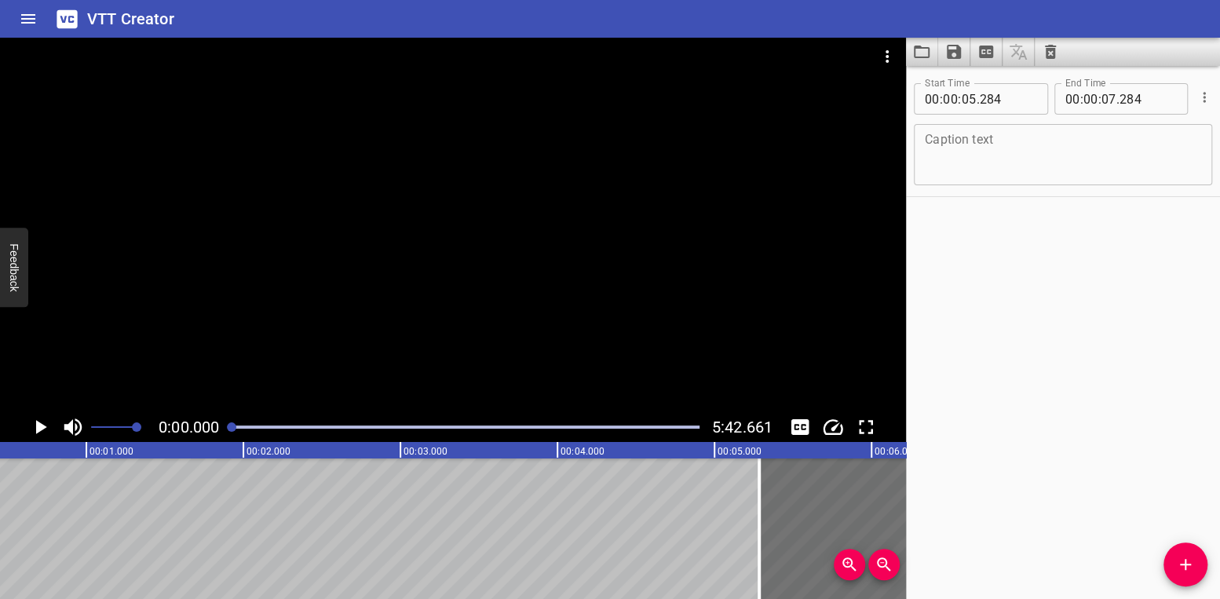
scroll to position [0, 0]
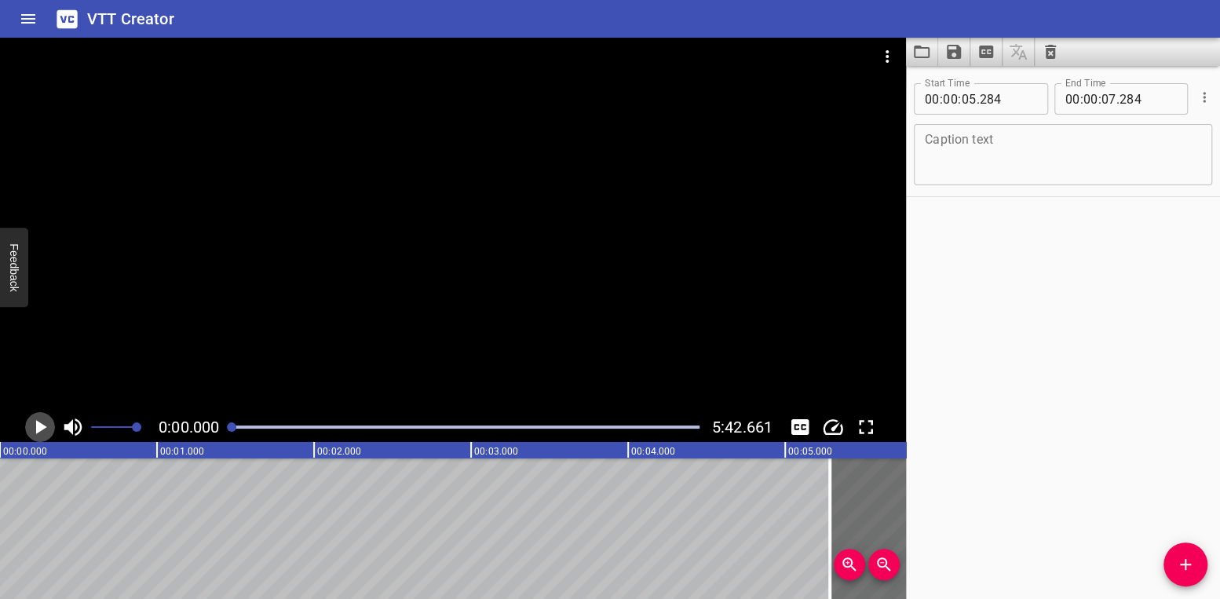
click at [44, 430] on icon "Play/Pause" at bounding box center [40, 427] width 24 height 24
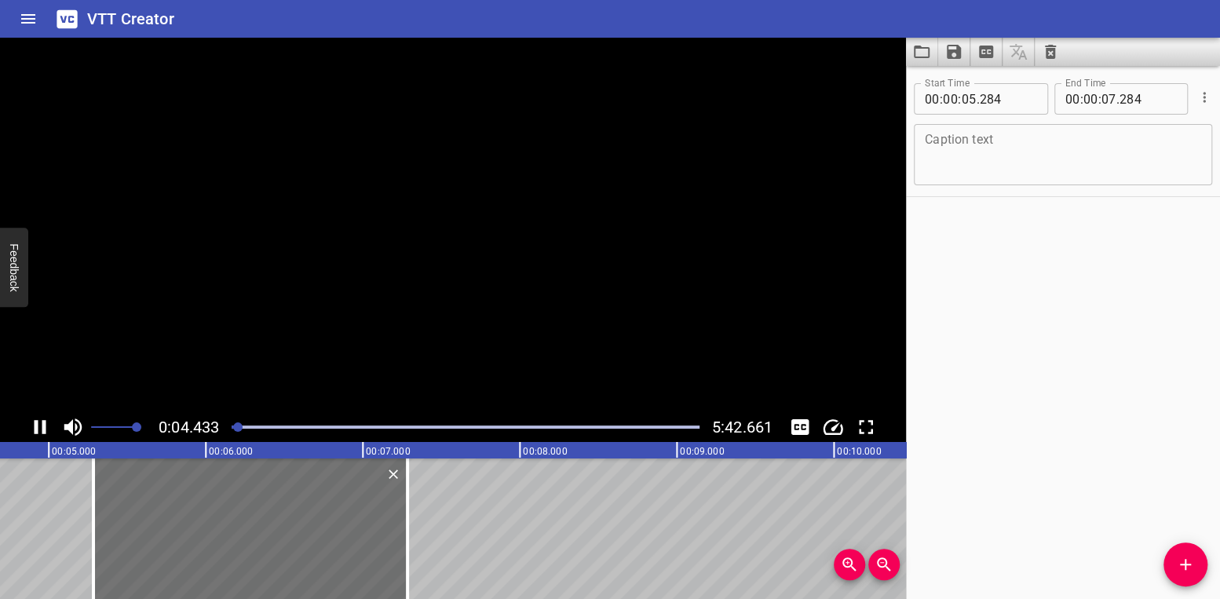
click at [44, 430] on icon "Play/Pause" at bounding box center [41, 427] width 12 height 14
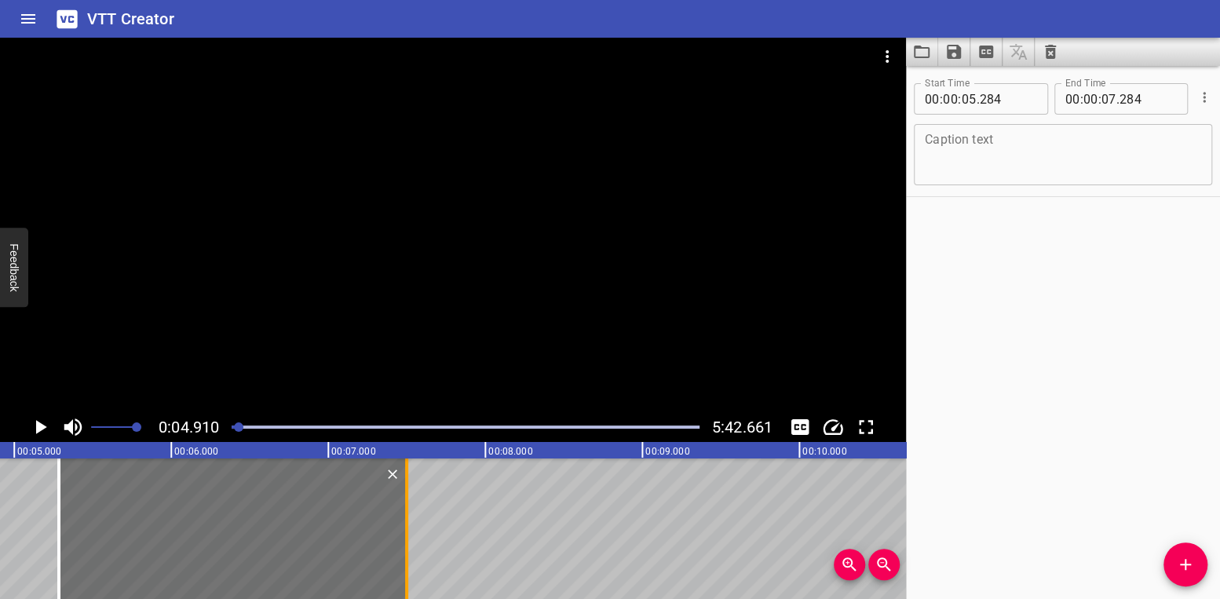
drag, startPoint x: 369, startPoint y: 527, endPoint x: 403, endPoint y: 527, distance: 33.8
click at [403, 527] on div at bounding box center [407, 528] width 16 height 141
type input "499"
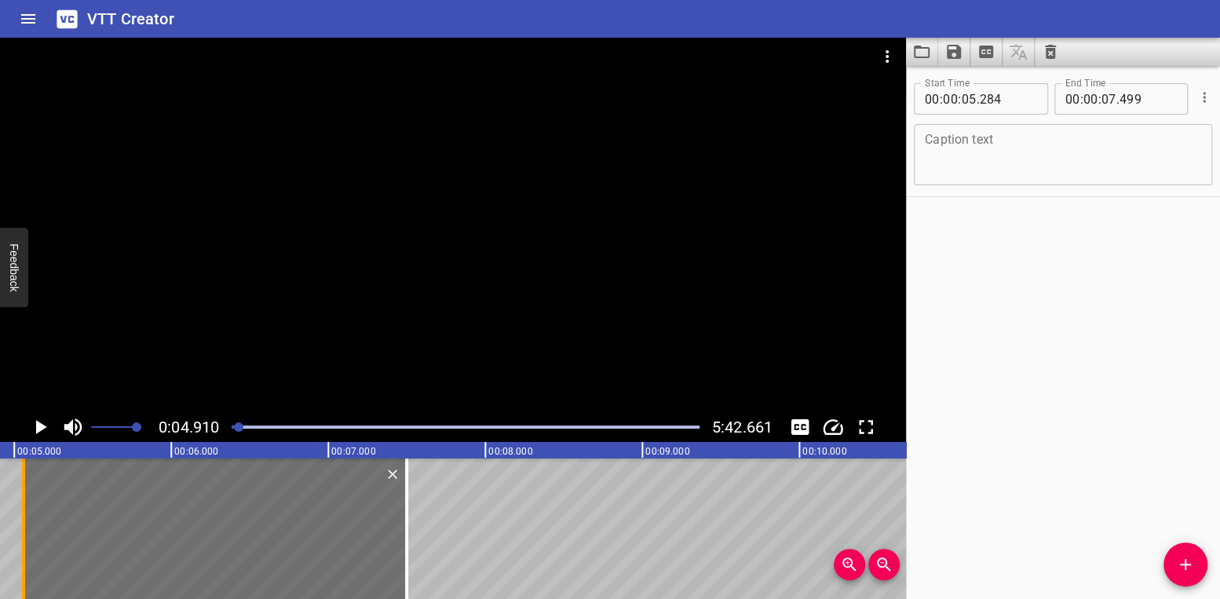
drag, startPoint x: 61, startPoint y: 521, endPoint x: 26, endPoint y: 524, distance: 35.5
click at [26, 524] on div at bounding box center [24, 528] width 16 height 141
type input "059"
click at [961, 160] on textarea at bounding box center [1063, 155] width 276 height 45
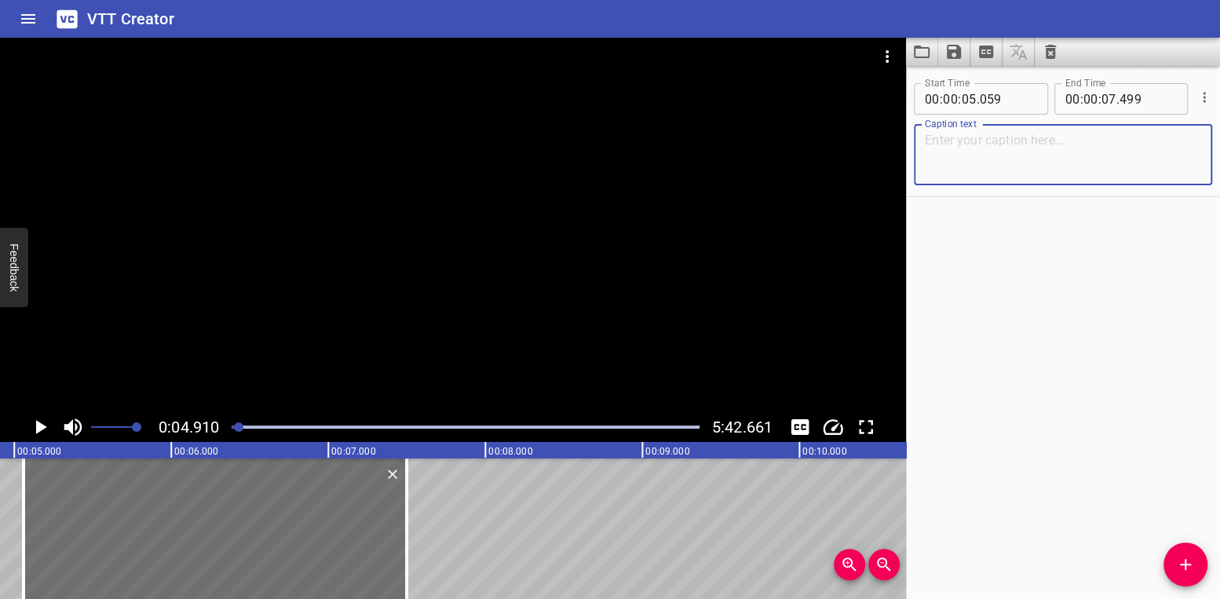
paste textarea "Safety is everyone’s responsibility.”"
type textarea "Safety is everyone’s responsibility.”"
click at [1073, 338] on div "Start Time 00 : 00 : 05 . 059 Start Time End Time 00 : 00 : 07 . 499 End Time C…" at bounding box center [1063, 332] width 314 height 533
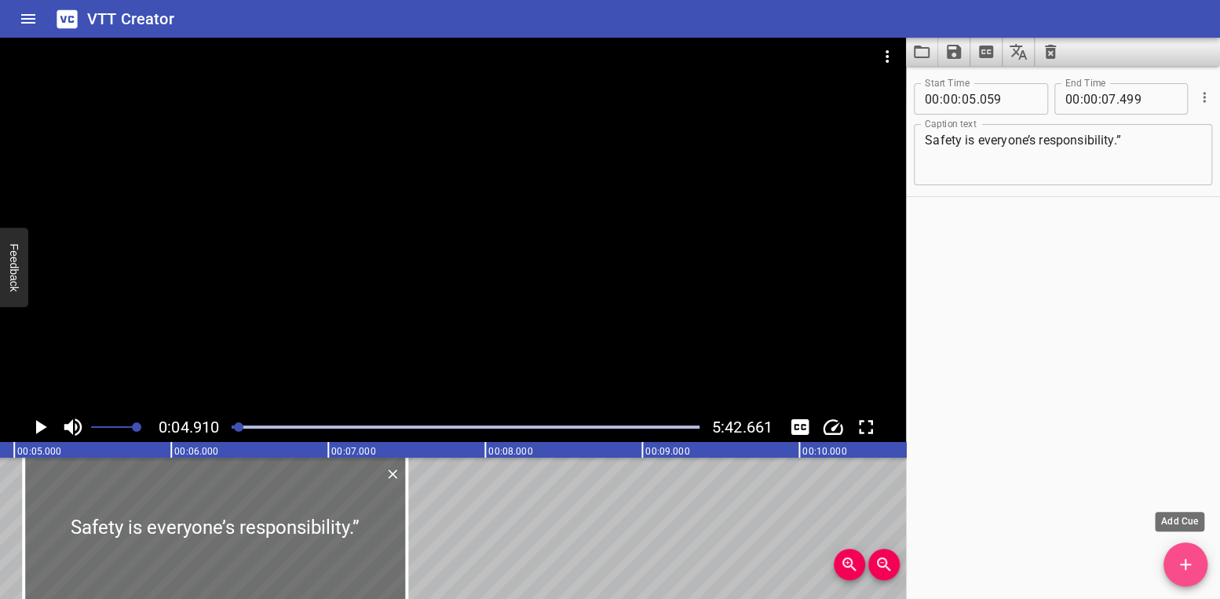
click at [1176, 560] on icon "Add Cue" at bounding box center [1185, 564] width 19 height 19
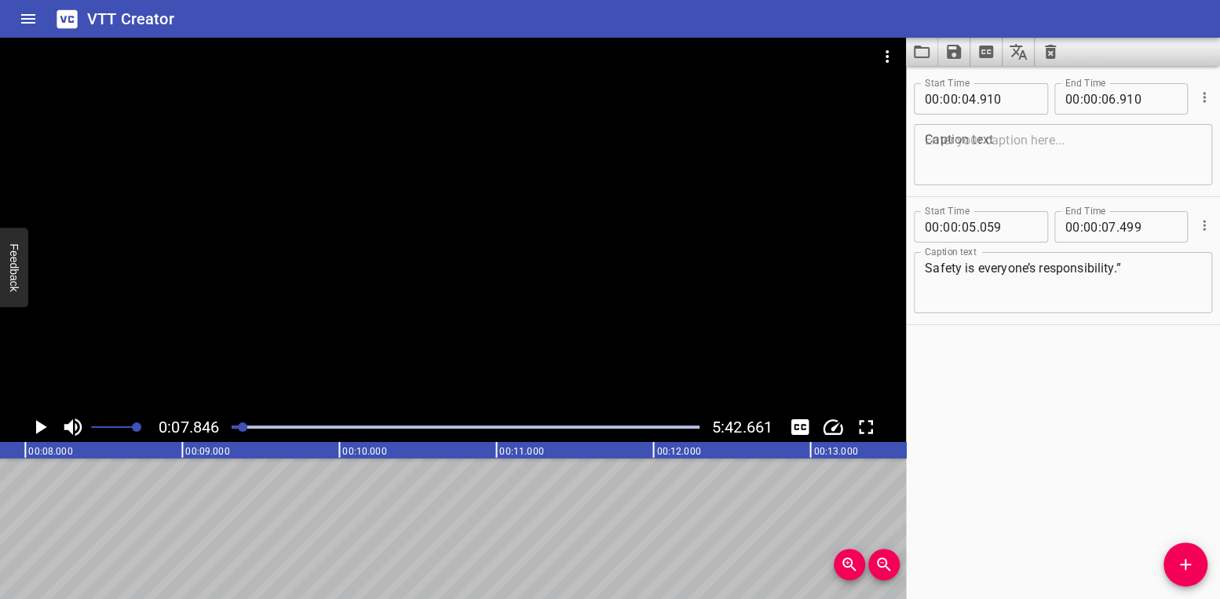
scroll to position [0, 1232]
drag, startPoint x: 257, startPoint y: 518, endPoint x: 340, endPoint y: 519, distance: 83.2
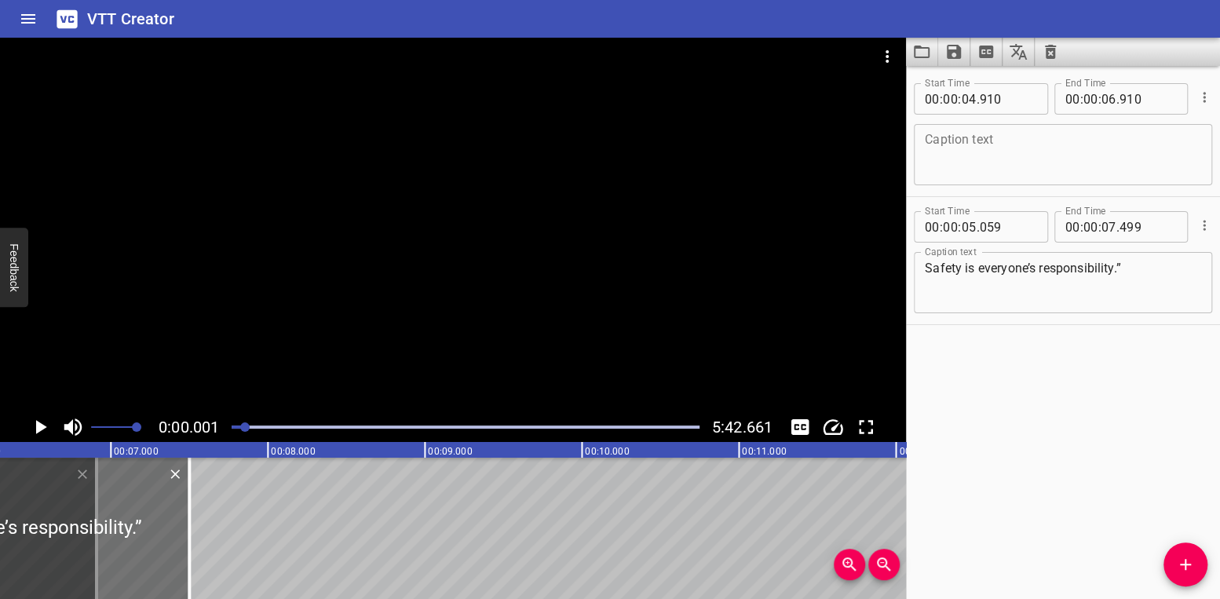
click at [247, 427] on div at bounding box center [244, 426] width 9 height 9
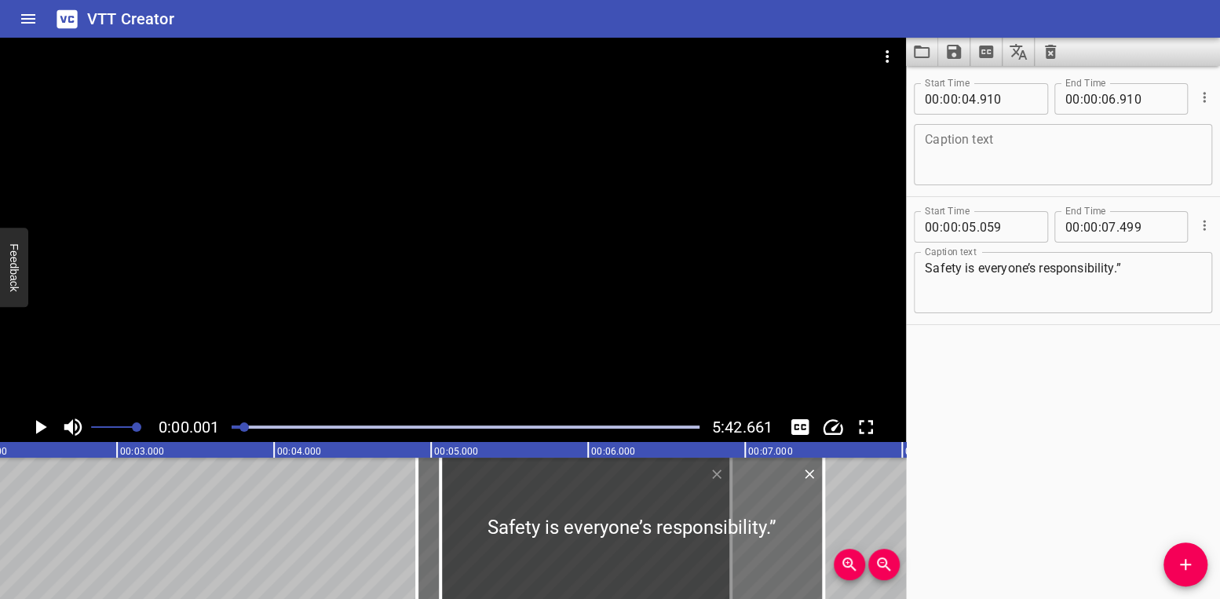
click at [246, 427] on div at bounding box center [244, 426] width 9 height 9
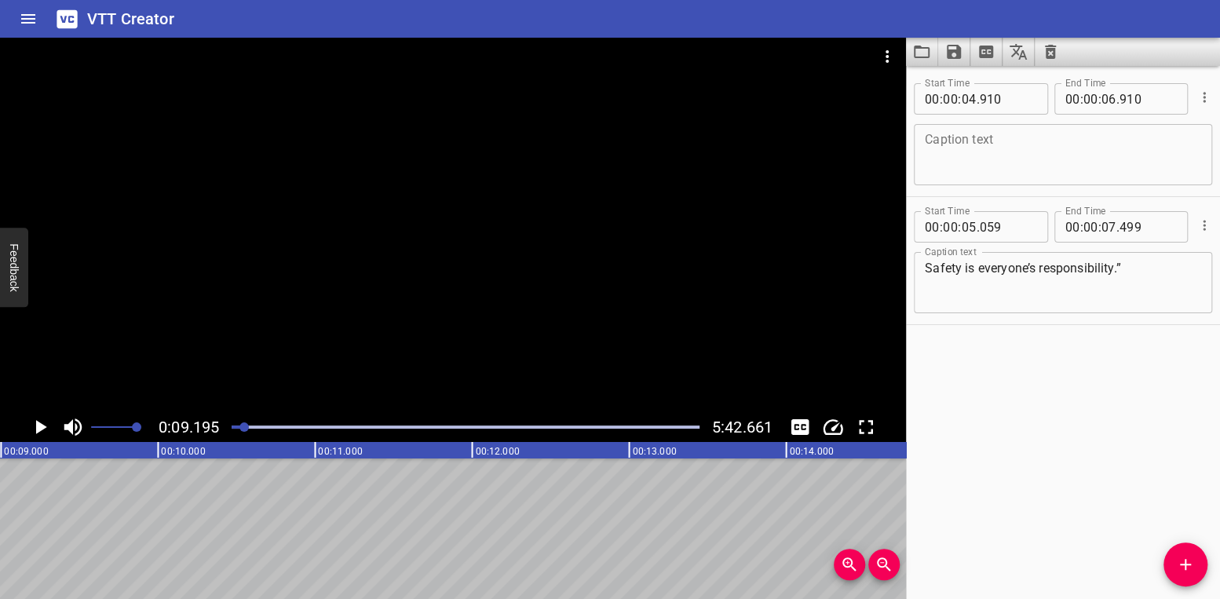
scroll to position [0, 1444]
click at [242, 426] on div at bounding box center [244, 426] width 9 height 9
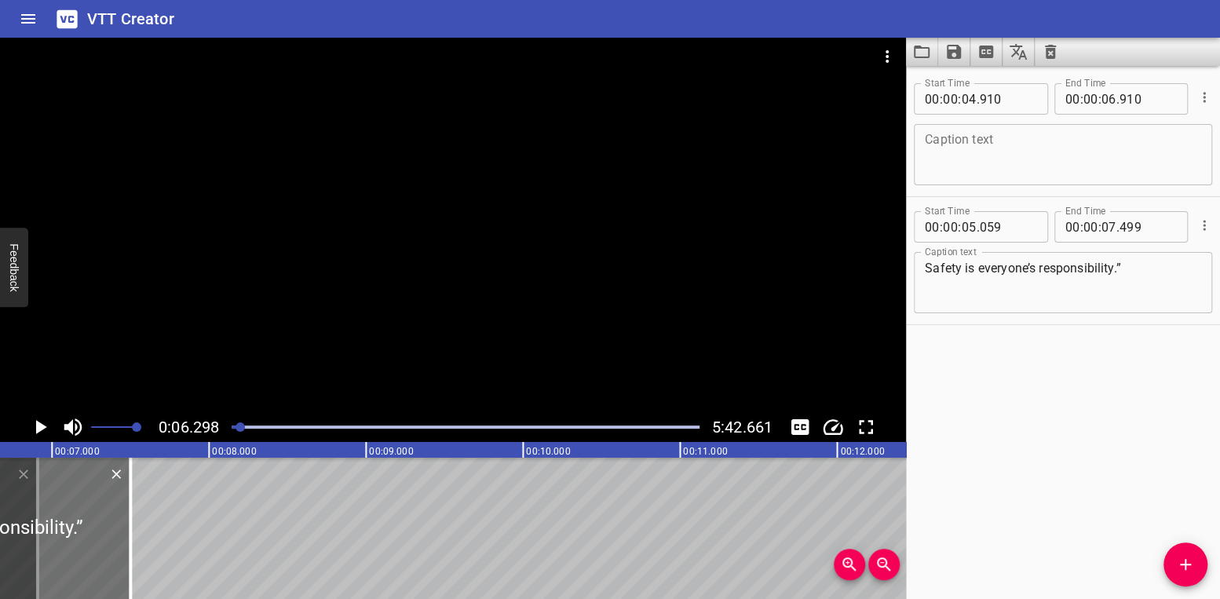
scroll to position [0, 989]
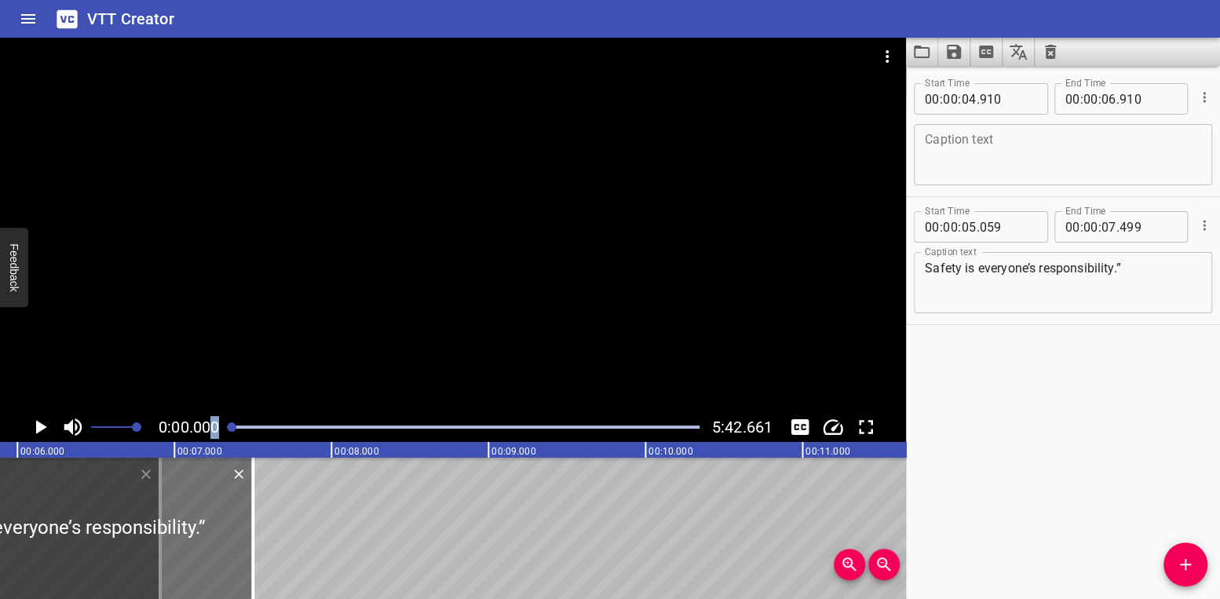
drag, startPoint x: 239, startPoint y: 428, endPoint x: 214, endPoint y: 430, distance: 25.2
click at [214, 430] on div "0:00.000 5:42.661" at bounding box center [453, 427] width 906 height 30
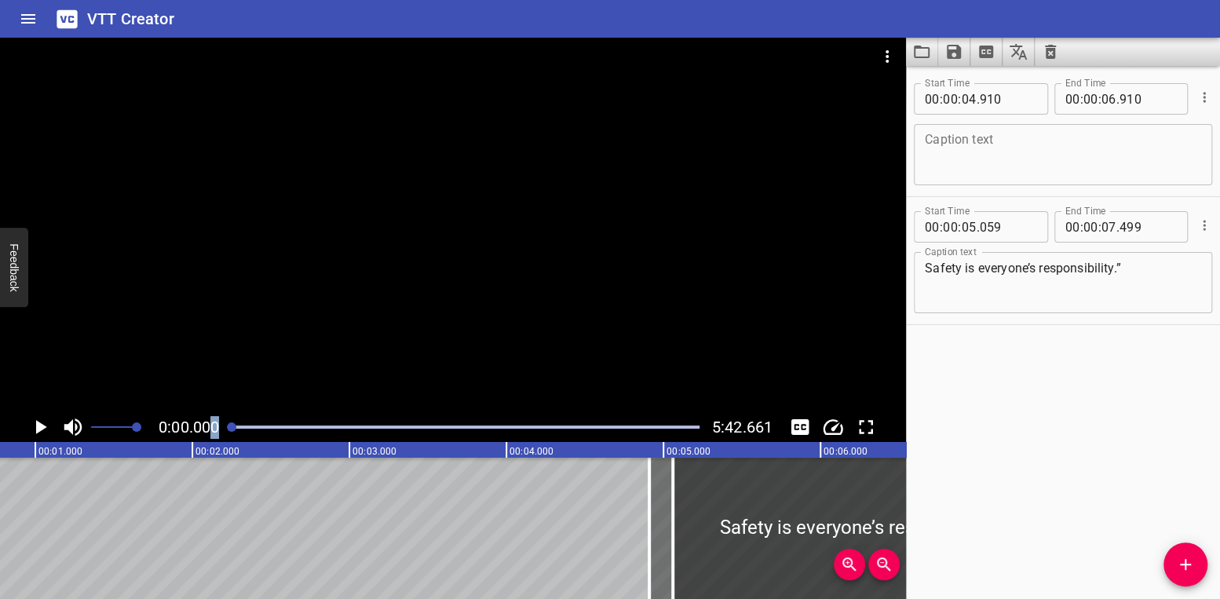
scroll to position [0, 0]
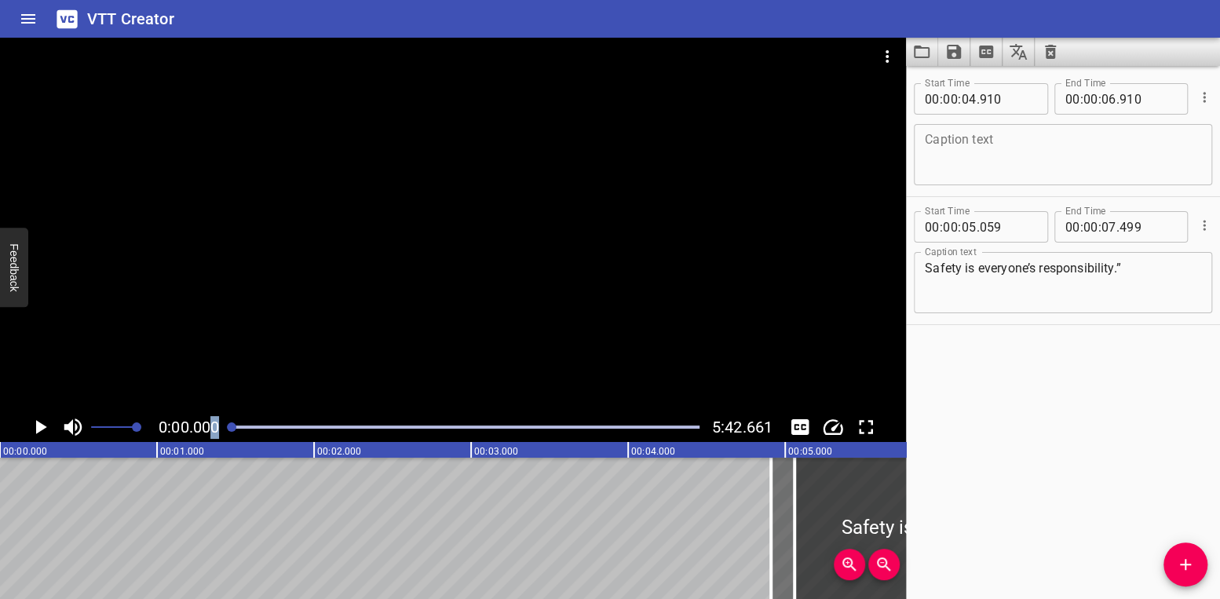
click at [35, 426] on icon "Play/Pause" at bounding box center [40, 427] width 24 height 24
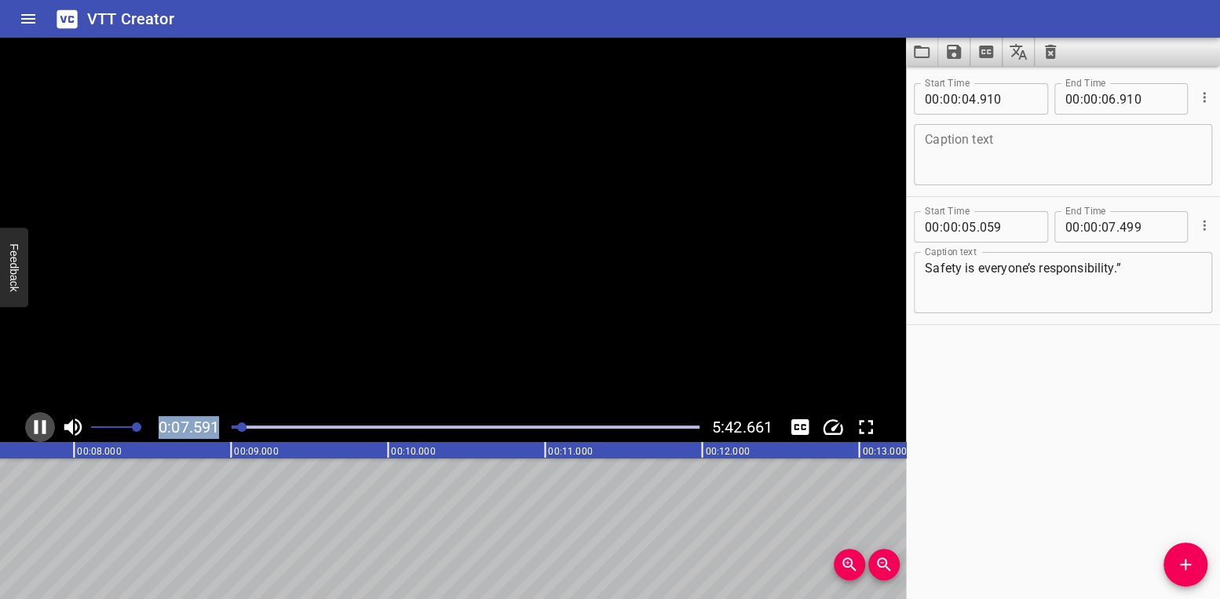
click at [35, 426] on icon "Play/Pause" at bounding box center [41, 427] width 12 height 14
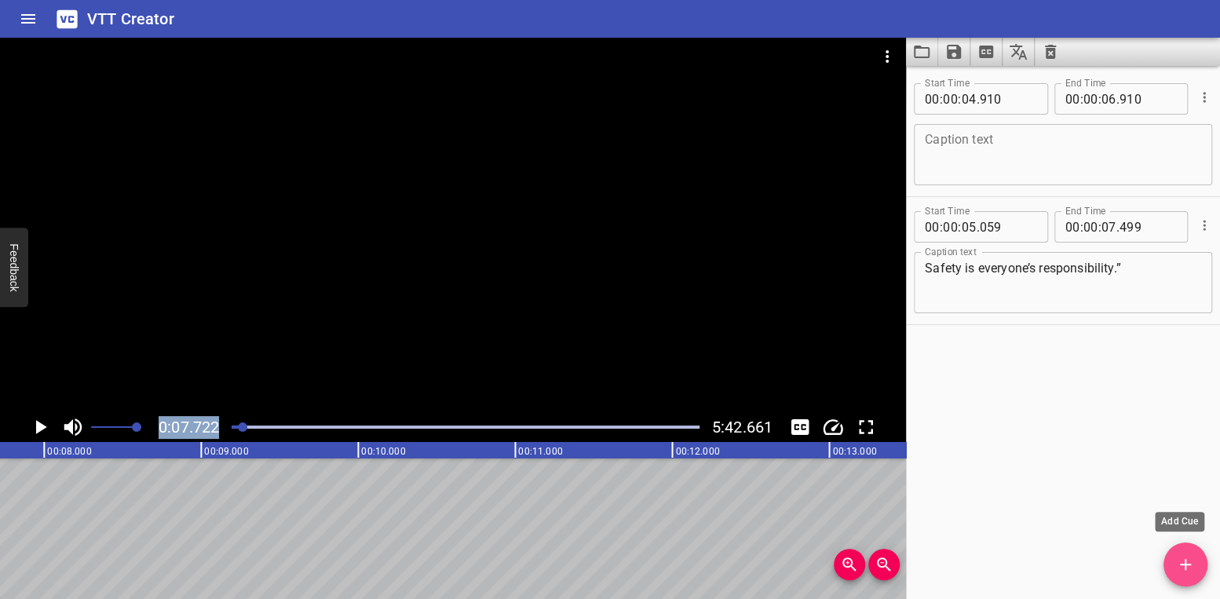
click at [1190, 561] on icon "Add Cue" at bounding box center [1185, 564] width 19 height 19
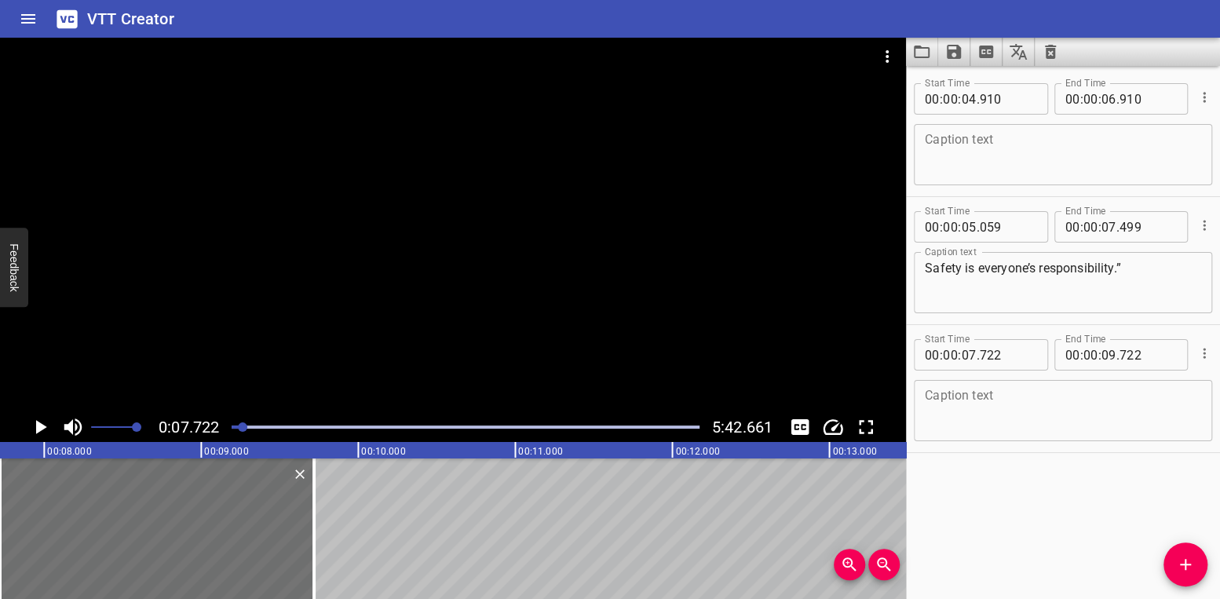
click at [957, 433] on textarea at bounding box center [1063, 411] width 276 height 45
paste textarea "“Under OSHA’s General Duty Clause, every employer must provide a workplace free…"
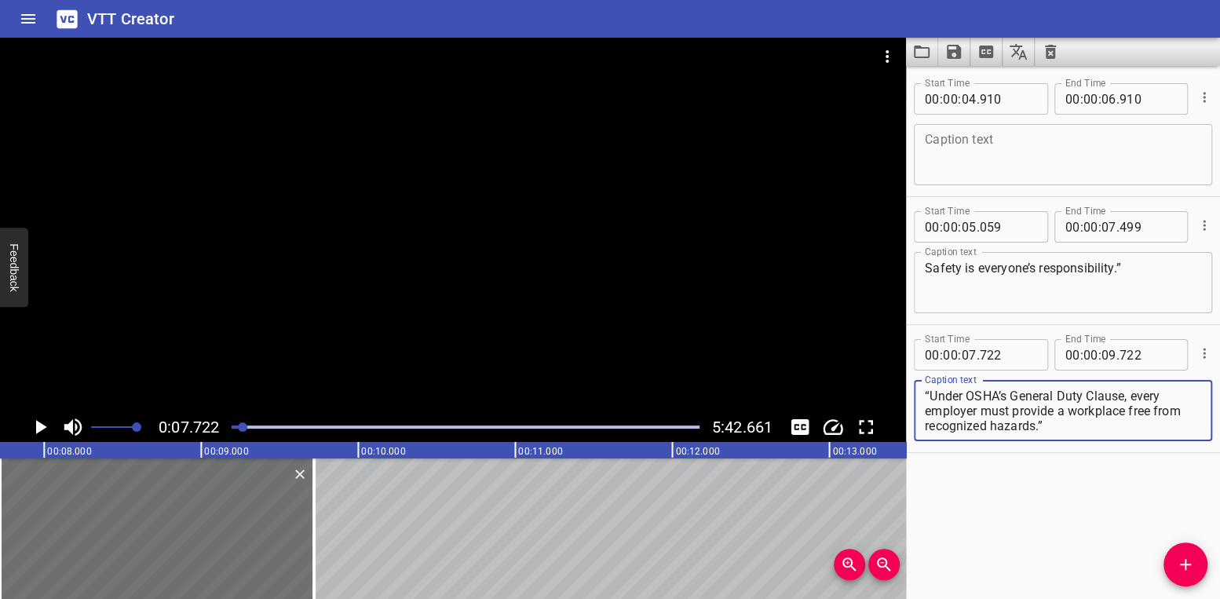
scroll to position [20, 0]
type textarea "“Under OSHA’s General Duty Clause, every employer must provide a workplace free…"
click at [1033, 570] on div "Start Time 00 : 00 : 04 . 910 Start Time End Time 00 : 00 : 06 . 910 End Time C…" at bounding box center [1063, 332] width 314 height 533
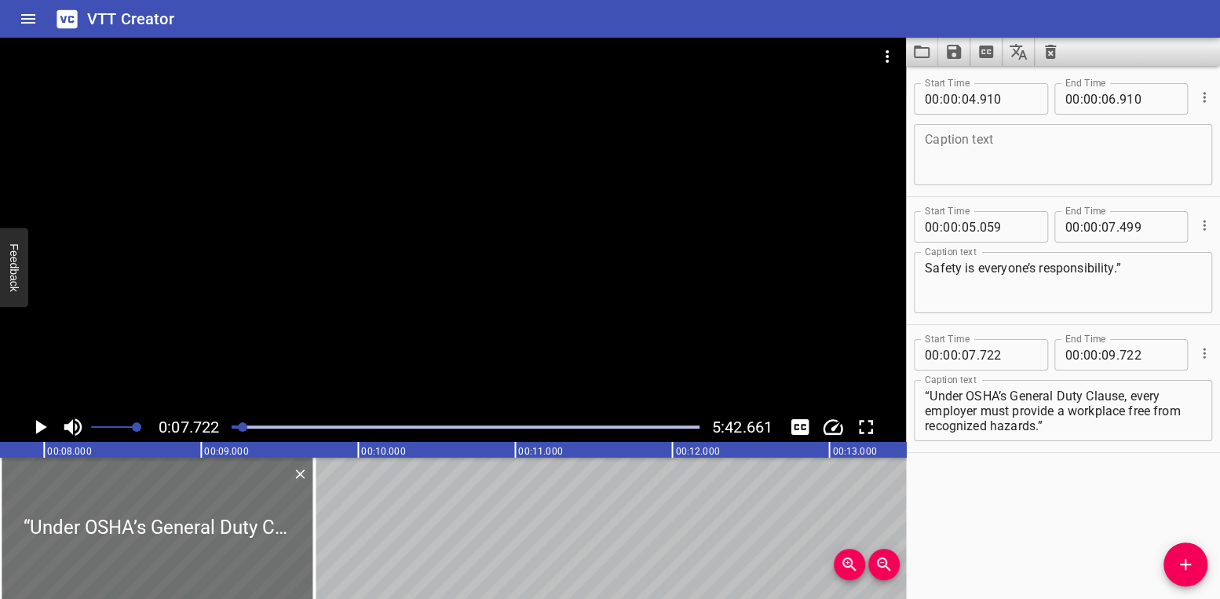
click at [36, 423] on icon "Play/Pause" at bounding box center [41, 427] width 11 height 14
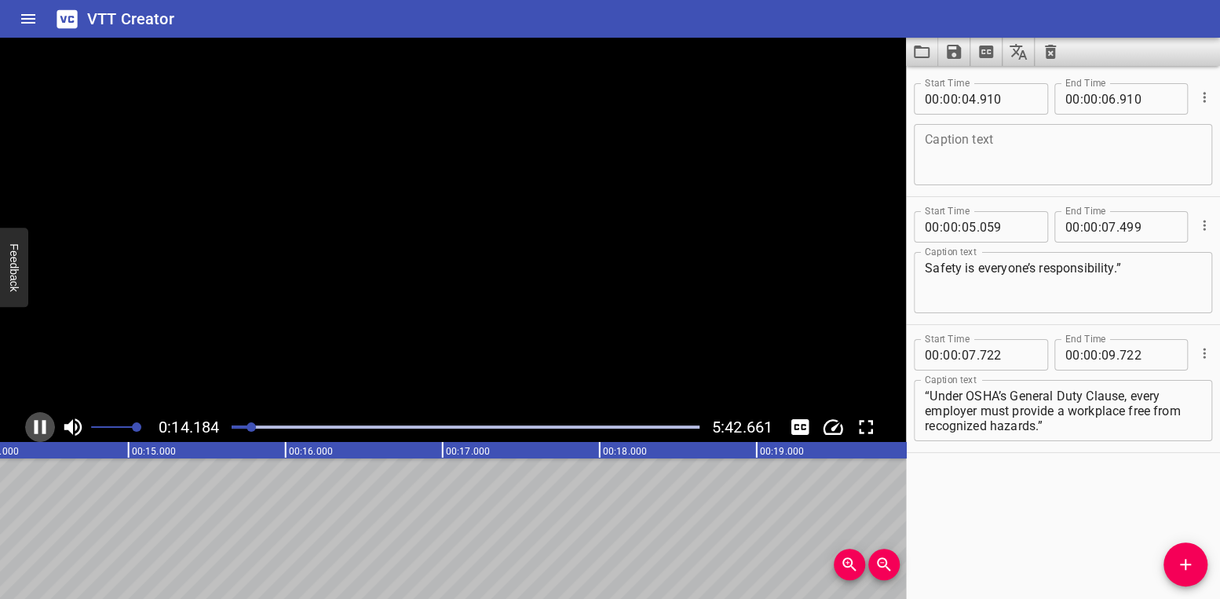
click at [36, 423] on icon "Play/Pause" at bounding box center [41, 427] width 12 height 14
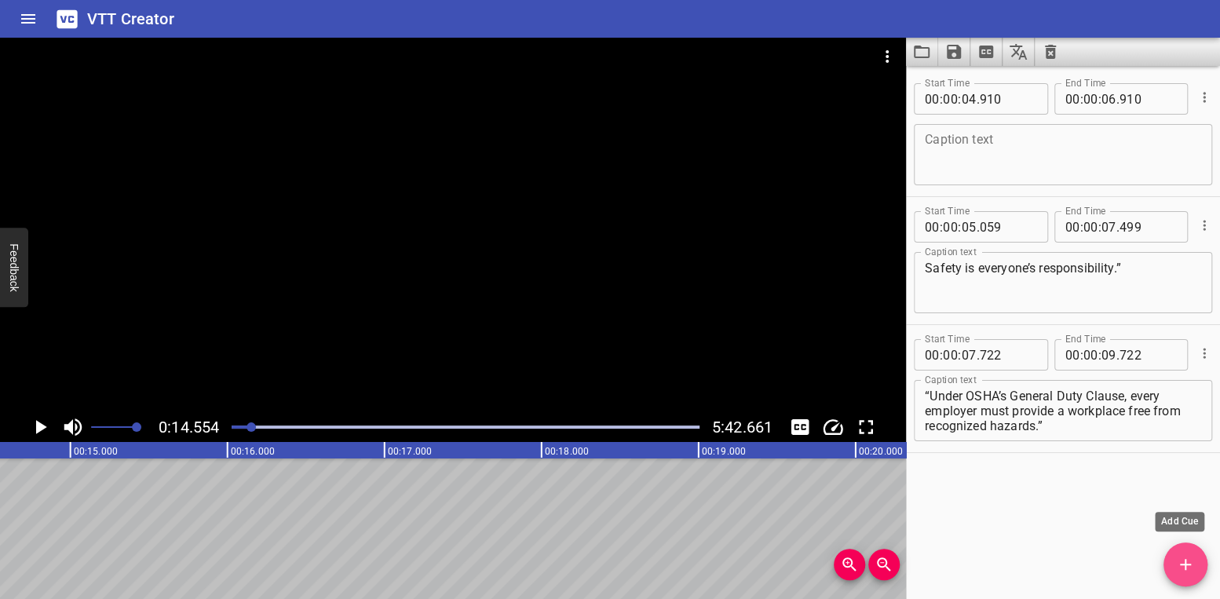
click at [1179, 559] on icon "Add Cue" at bounding box center [1185, 564] width 19 height 19
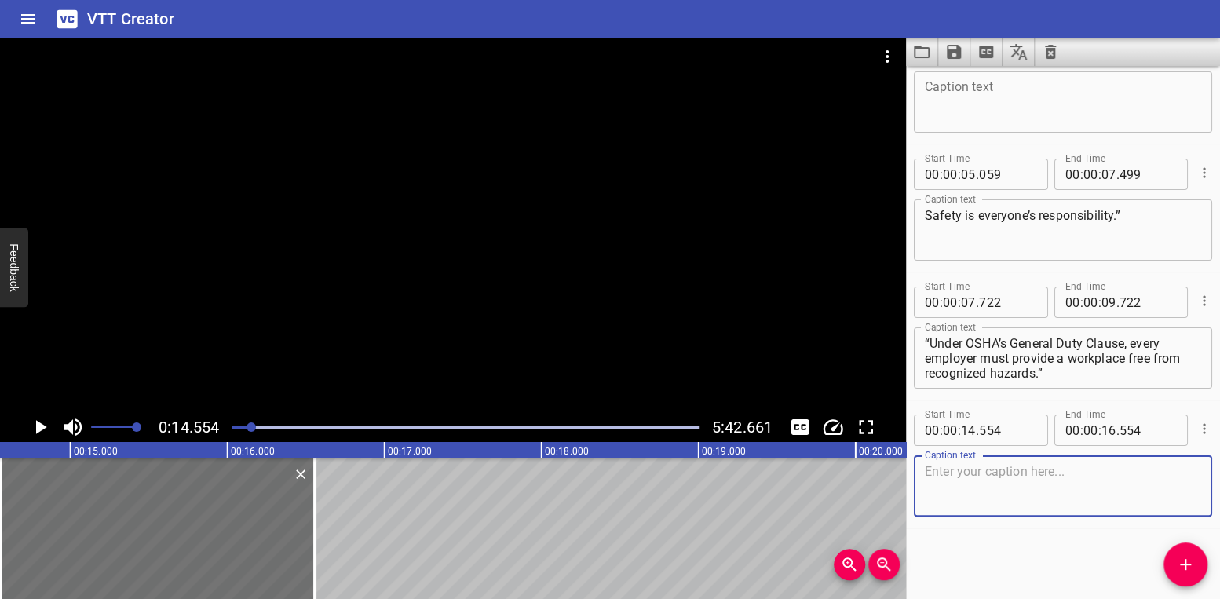
scroll to position [150, 0]
click at [967, 464] on textarea at bounding box center [1063, 486] width 276 height 45
paste textarea "But employees play a critical role too.”"
type textarea "But employees play a critical role too.”"
drag, startPoint x: 1188, startPoint y: 568, endPoint x: 1131, endPoint y: 552, distance: 59.4
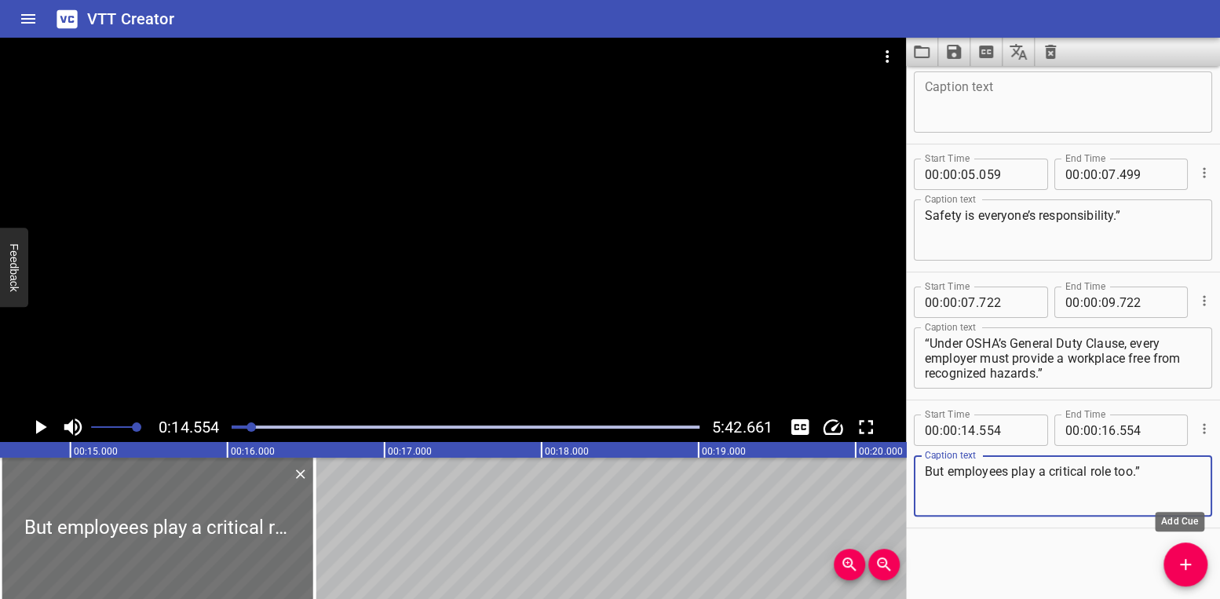
click at [1188, 567] on icon "Add Cue" at bounding box center [1185, 564] width 19 height 19
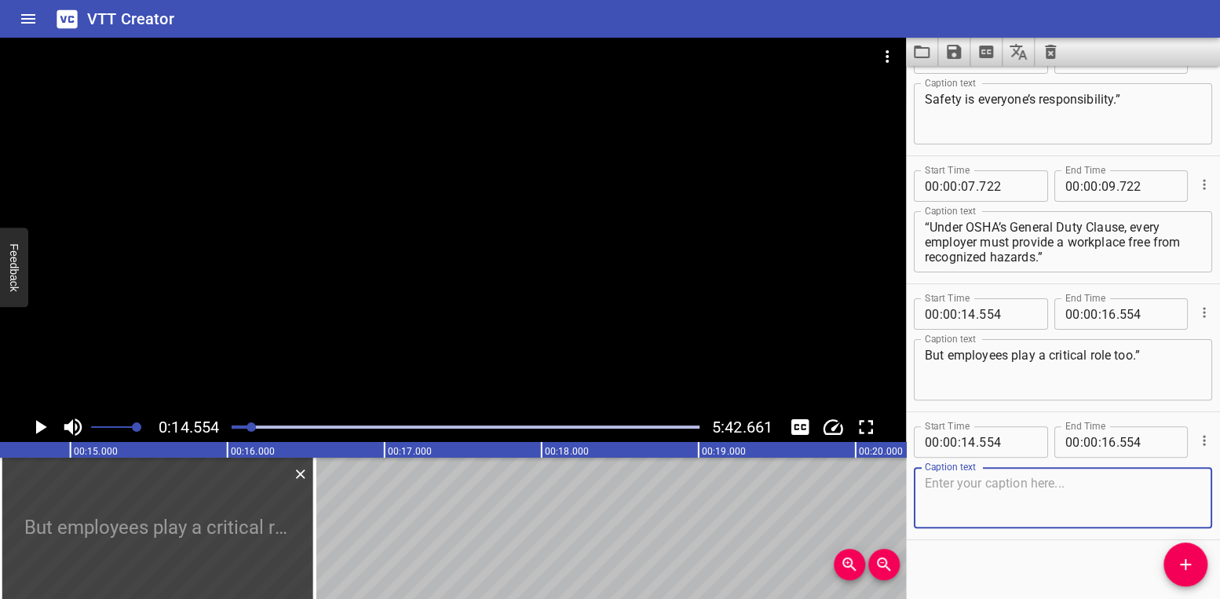
scroll to position [170, 0]
click at [42, 427] on icon "Play/Pause" at bounding box center [41, 427] width 11 height 14
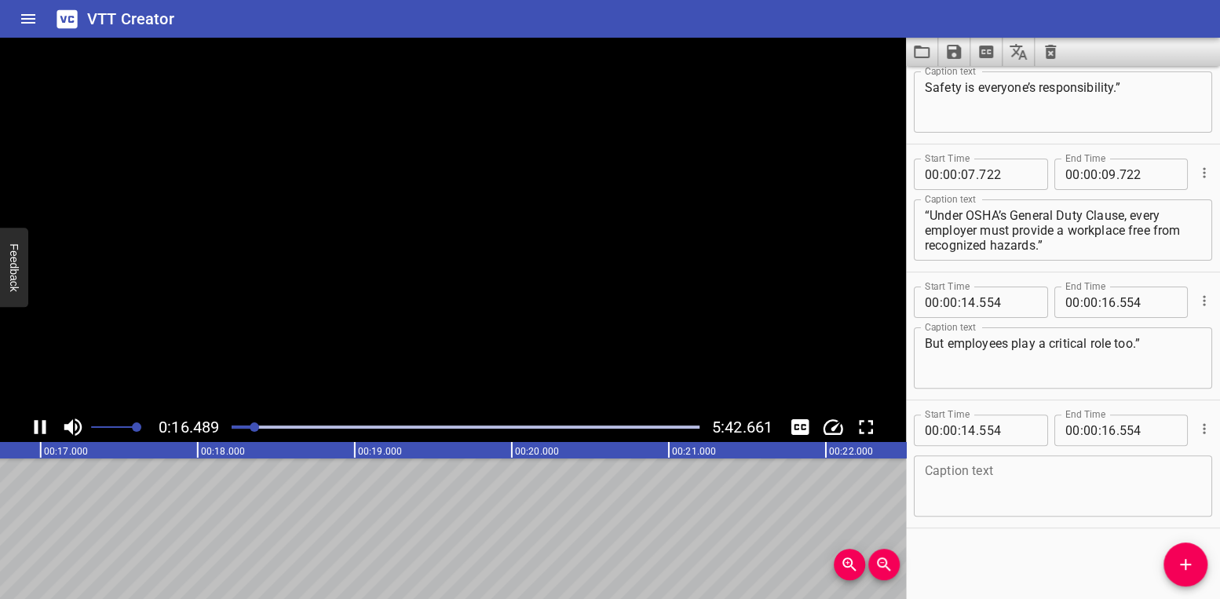
click at [42, 427] on icon "Play/Pause" at bounding box center [41, 427] width 12 height 14
click at [961, 464] on textarea at bounding box center [1063, 486] width 276 height 45
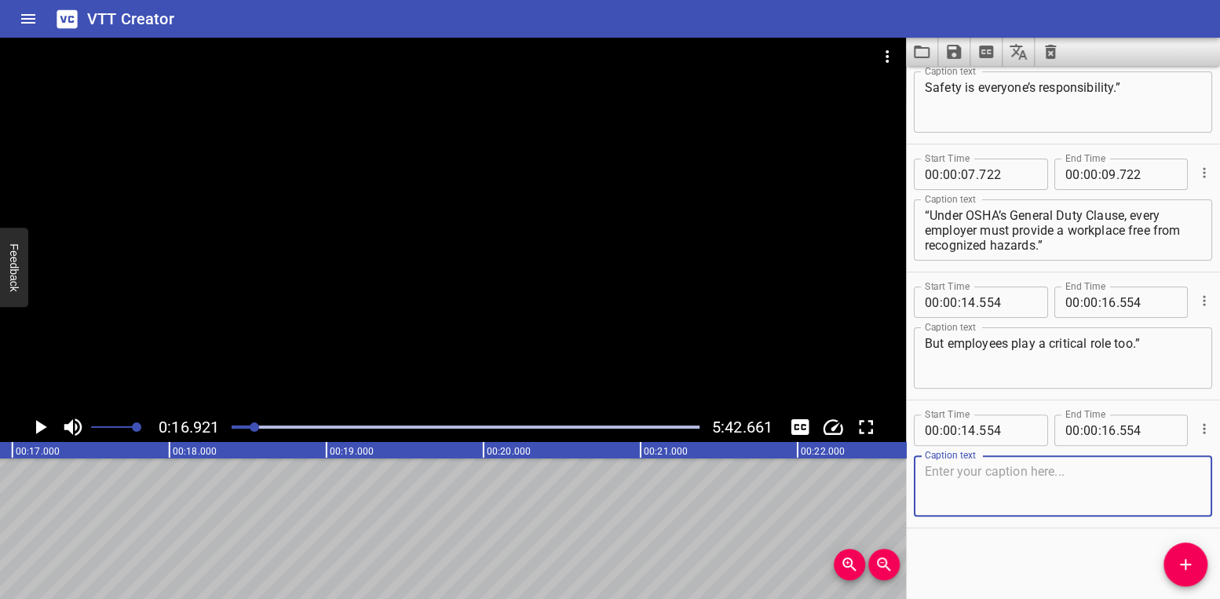
paste textarea "“In this training, we’ll walk through the steps you must take if an injury or e…"
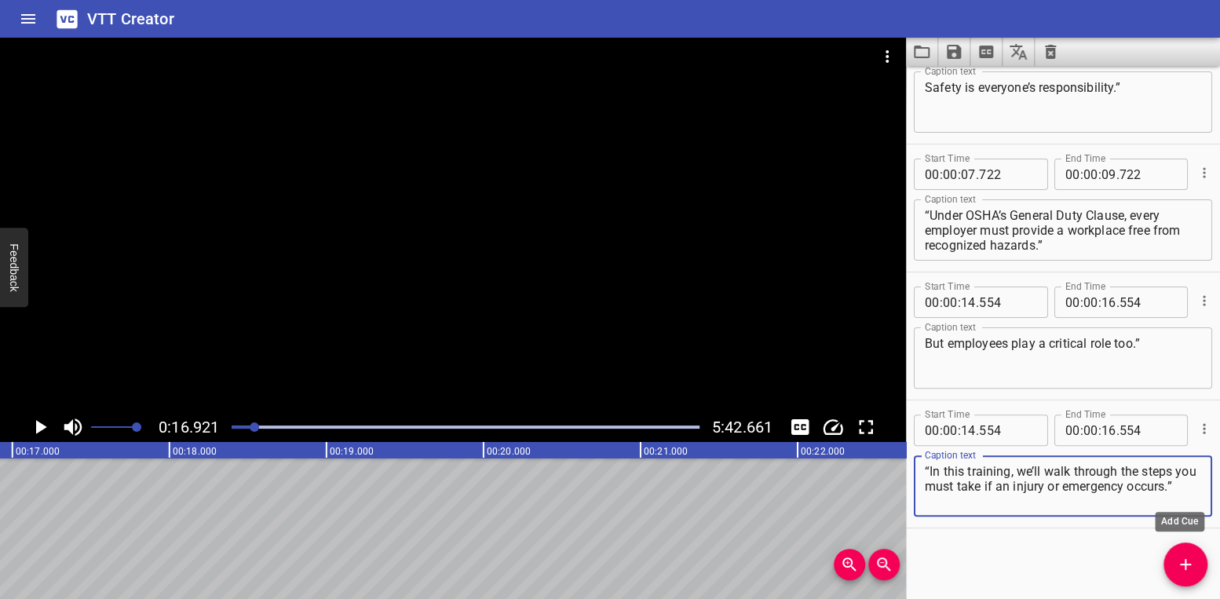
type textarea "“In this training, we’ll walk through the steps you must take if an injury or e…"
click at [1180, 559] on icon "Add Cue" at bounding box center [1185, 564] width 19 height 19
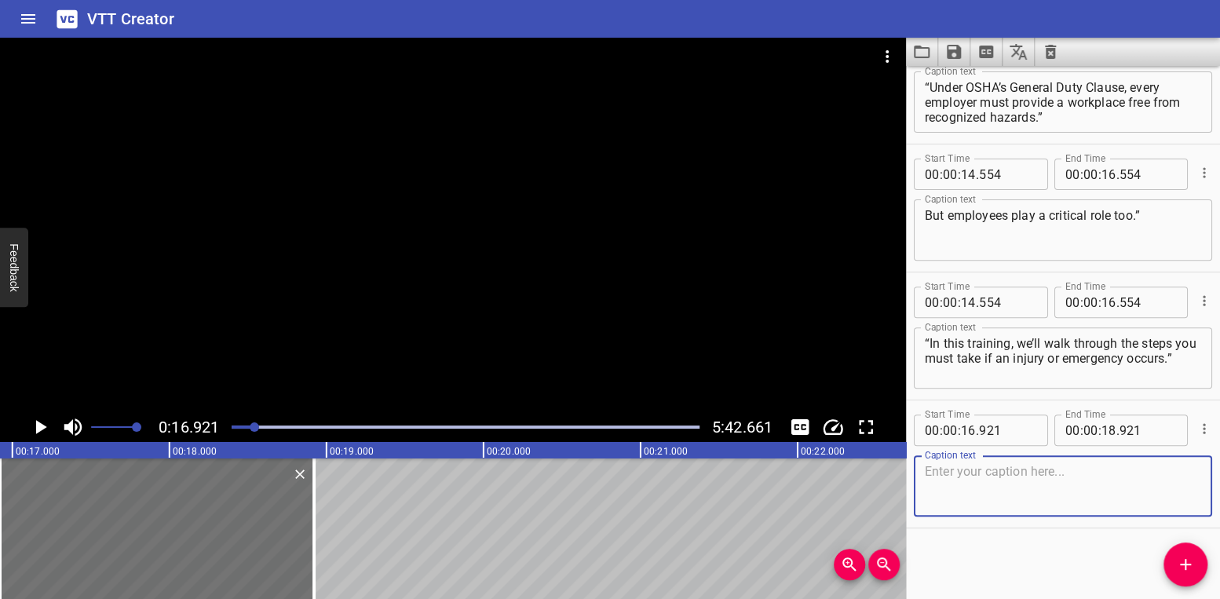
click at [41, 429] on icon "Play/Pause" at bounding box center [41, 427] width 11 height 14
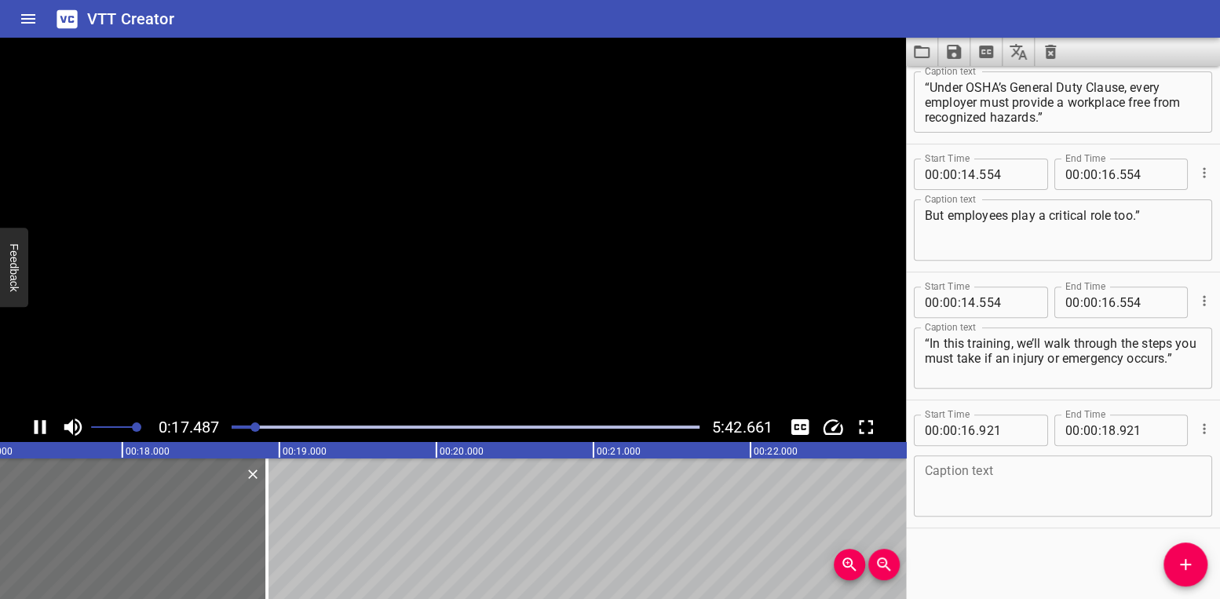
scroll to position [451, 0]
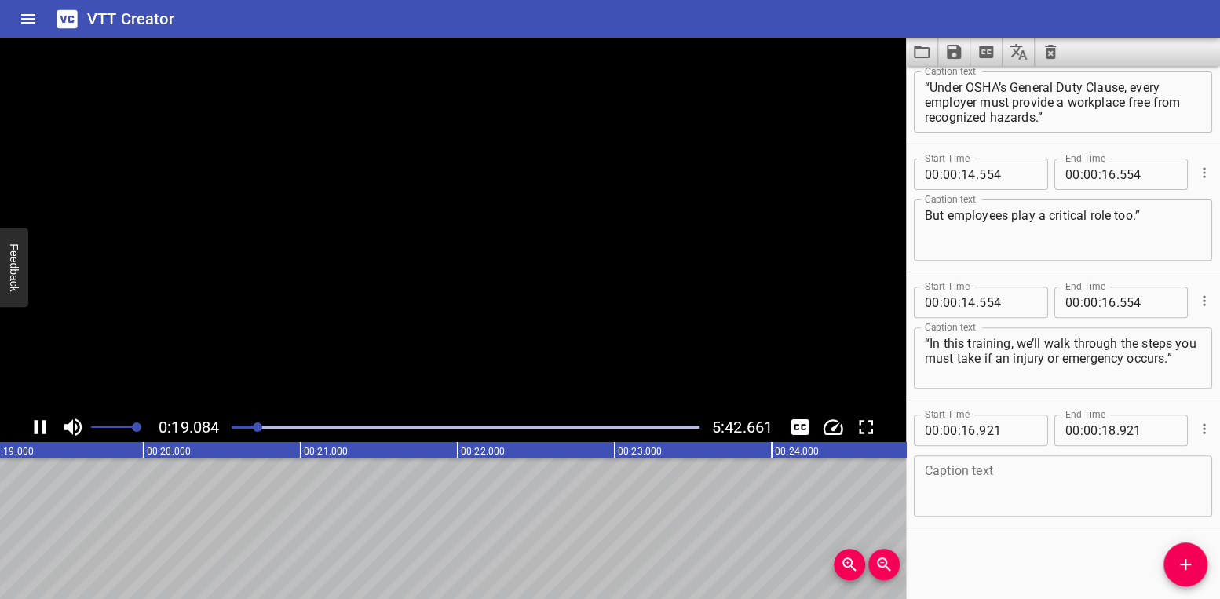
click at [41, 429] on icon "Play/Pause" at bounding box center [40, 427] width 24 height 24
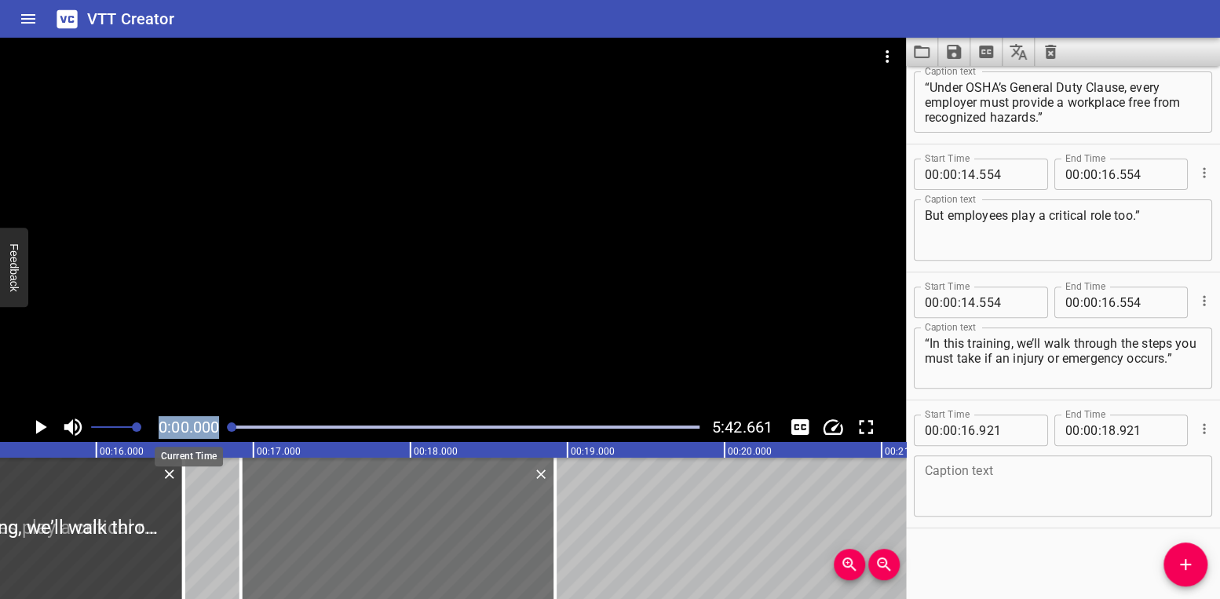
drag, startPoint x: 260, startPoint y: 425, endPoint x: 214, endPoint y: 427, distance: 46.4
click at [214, 427] on div "0:00.000 5:42.661" at bounding box center [453, 427] width 906 height 30
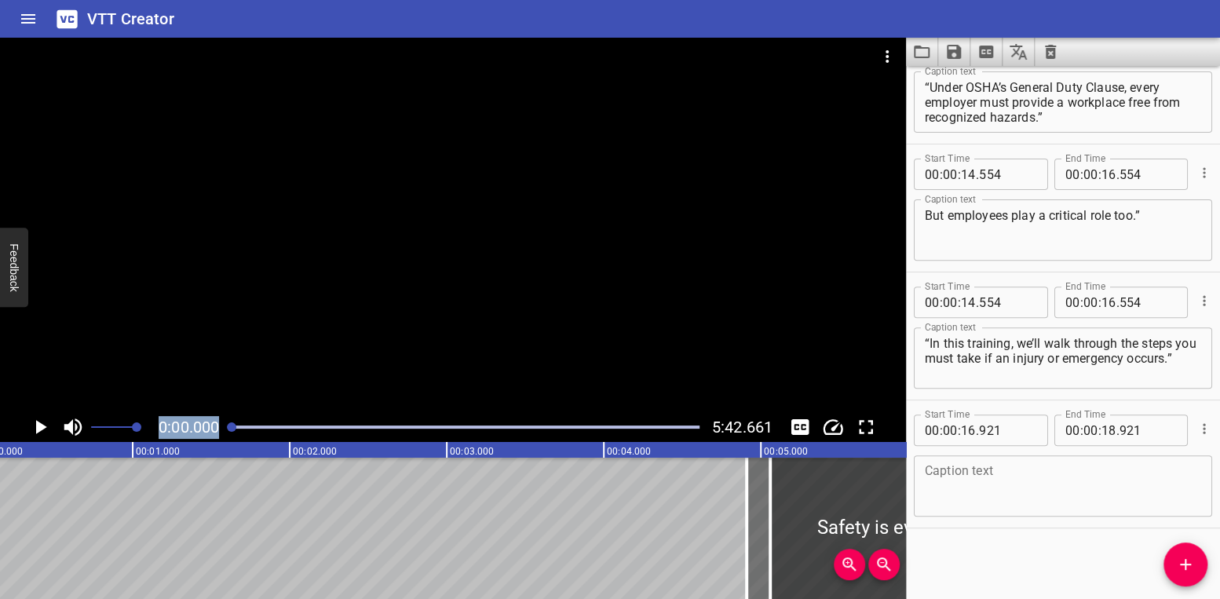
scroll to position [0, 0]
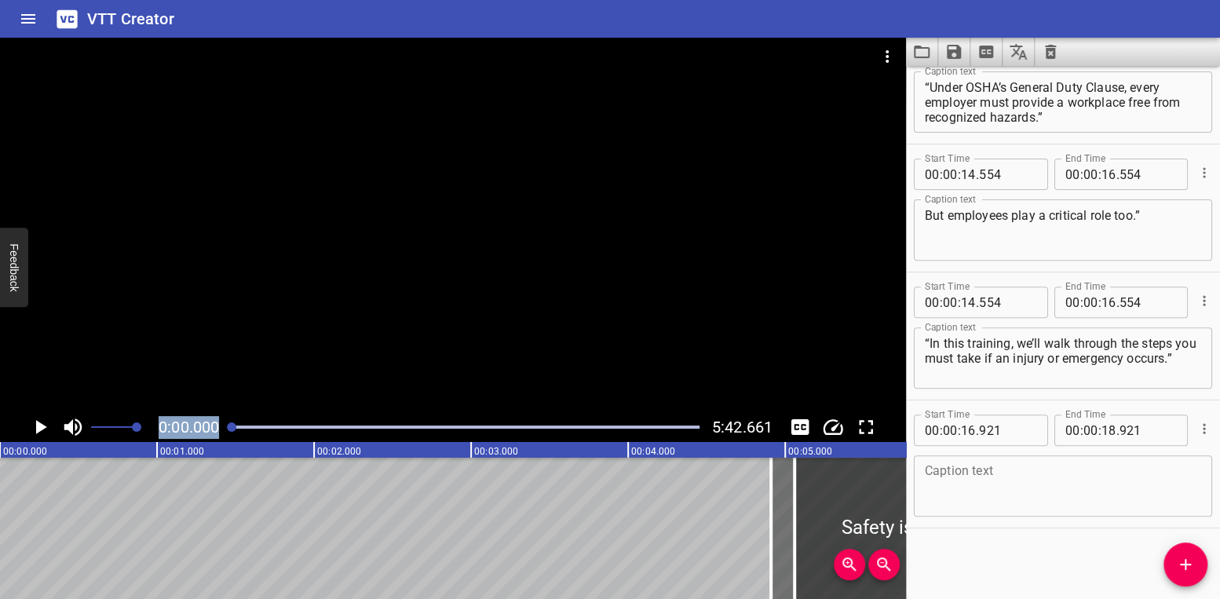
click at [39, 426] on icon "Play/Pause" at bounding box center [41, 427] width 11 height 14
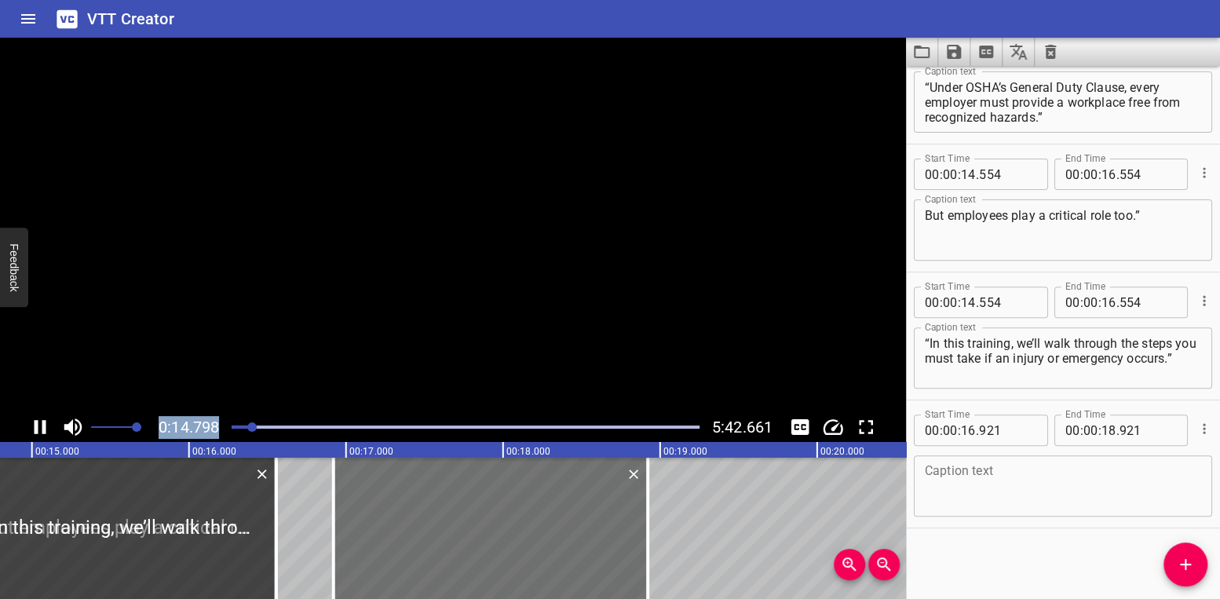
scroll to position [451, 0]
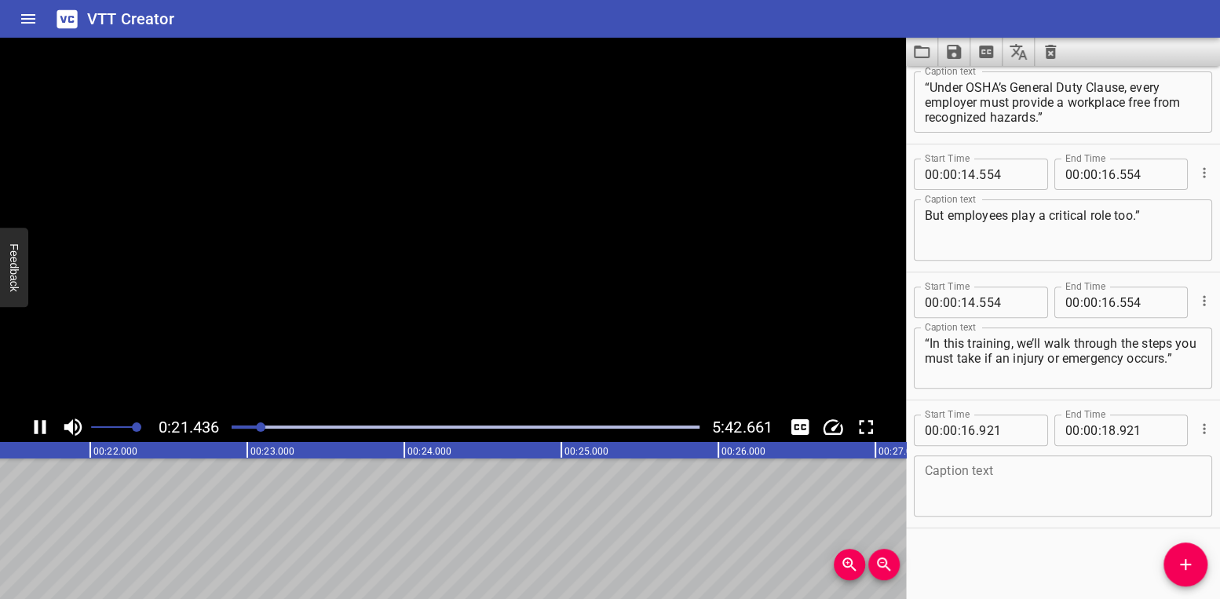
click at [229, 226] on div at bounding box center [453, 225] width 906 height 375
